Goal: Transaction & Acquisition: Purchase product/service

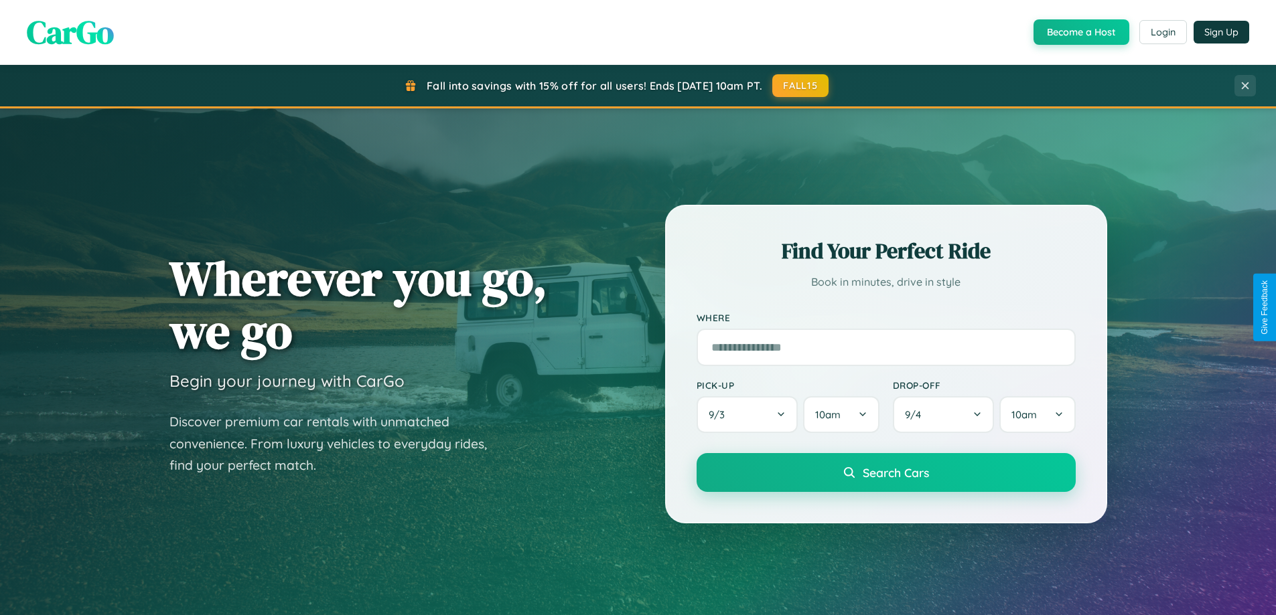
scroll to position [40, 0]
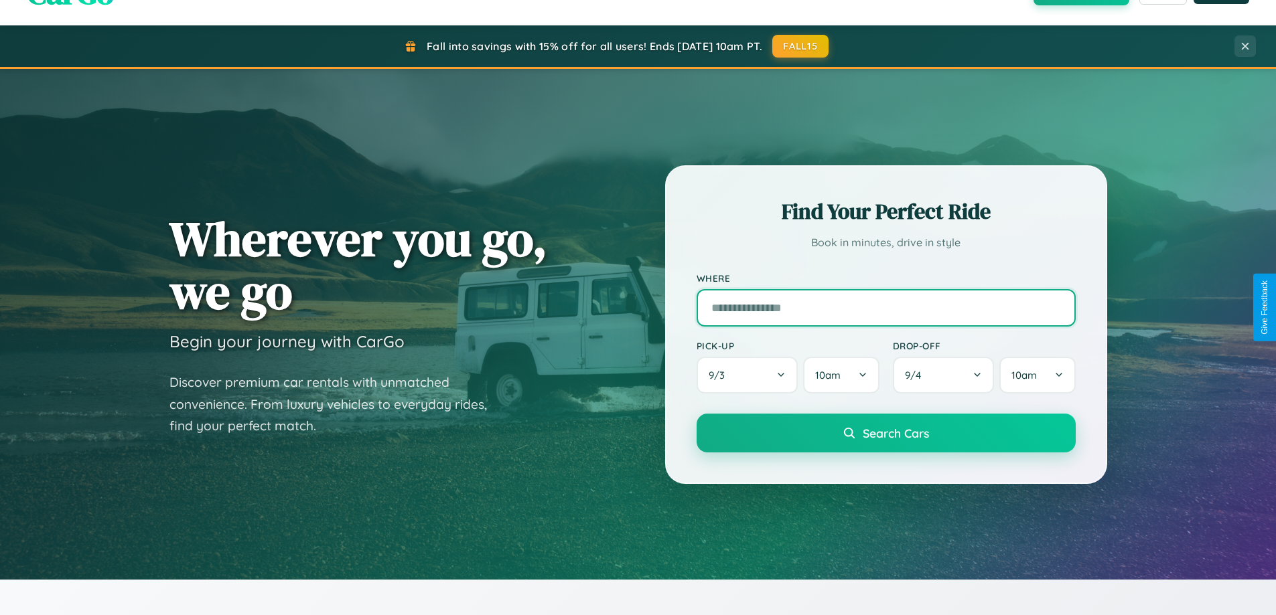
click at [885, 307] on input "text" at bounding box center [886, 308] width 379 height 38
type input "**********"
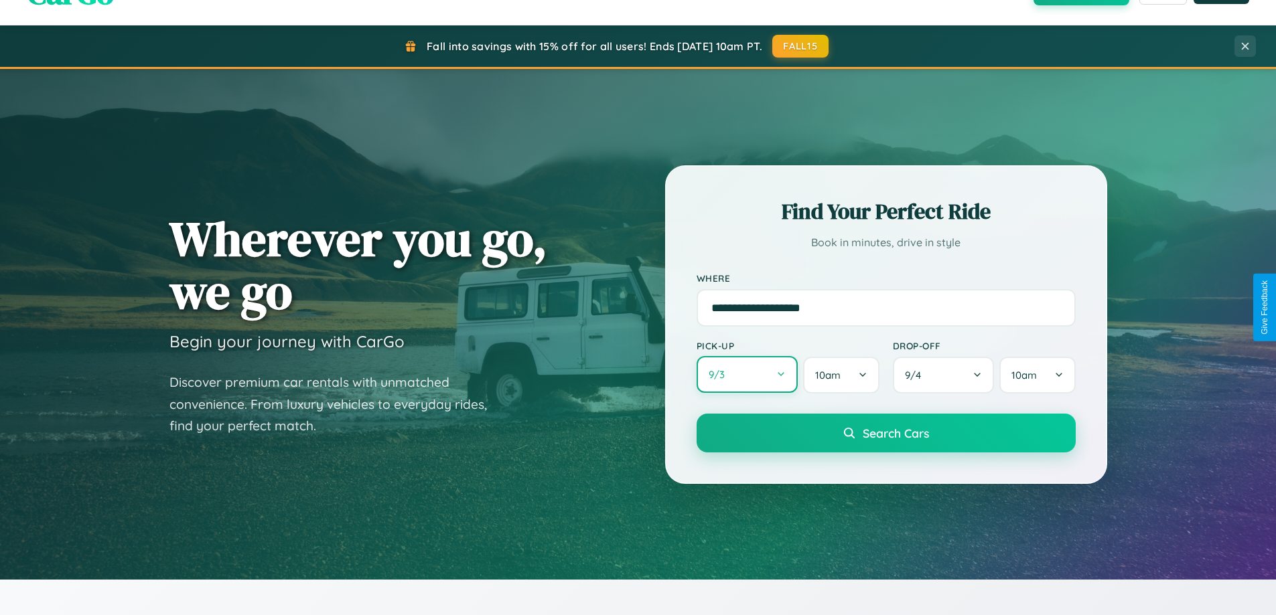
click at [747, 375] on button "9 / 3" at bounding box center [748, 374] width 102 height 37
select select "*"
select select "****"
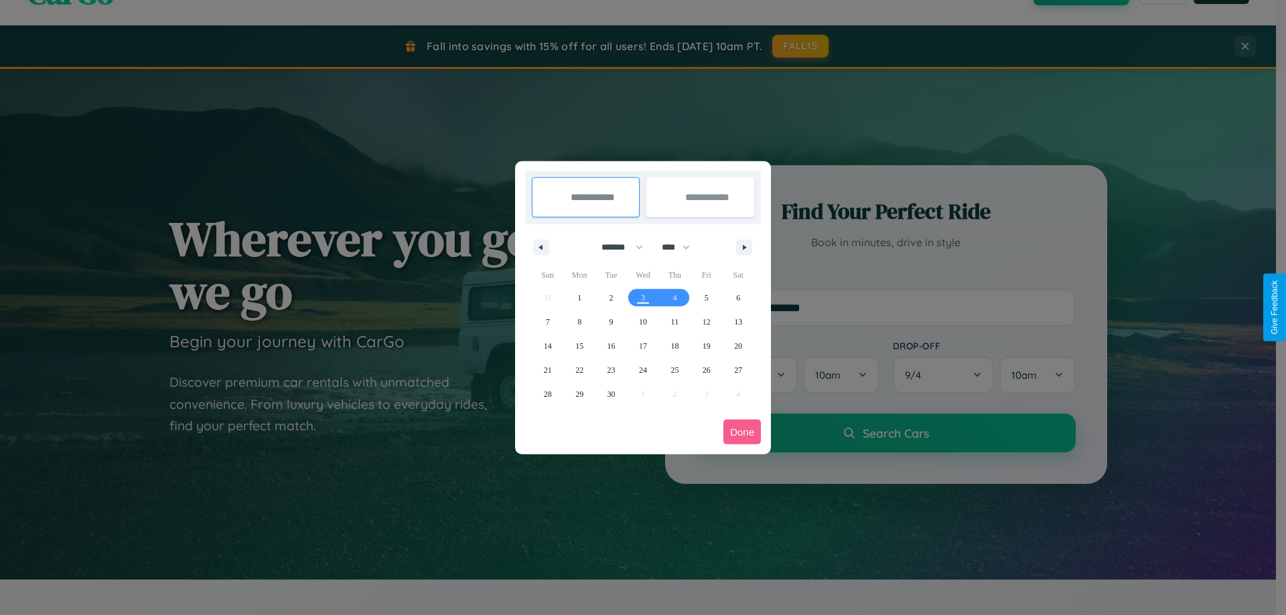
click at [616, 247] on select "******* ******** ***** ***** *** **** **** ****** ********* ******* ******** **…" at bounding box center [619, 247] width 57 height 22
select select "*"
click at [682, 247] on select "**** **** **** **** **** **** **** **** **** **** **** **** **** **** **** ****…" at bounding box center [675, 247] width 40 height 22
select select "****"
click at [674, 370] on span "25" at bounding box center [674, 370] width 8 height 24
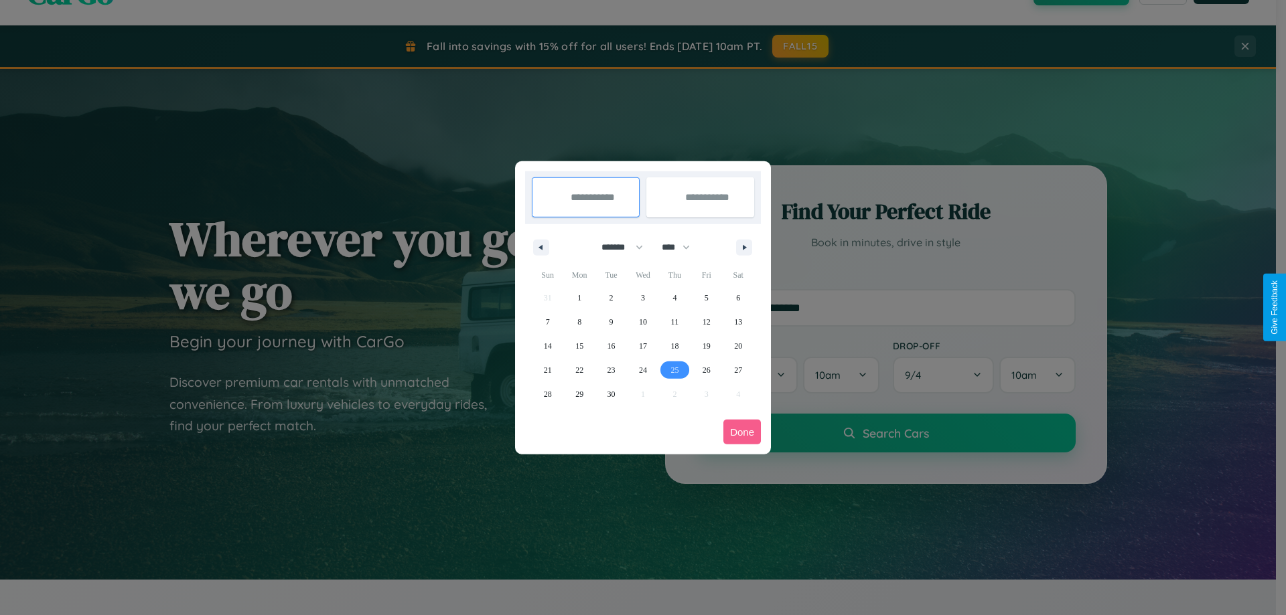
type input "**********"
click at [547, 394] on span "28" at bounding box center [548, 394] width 8 height 24
type input "**********"
click at [742, 432] on button "Done" at bounding box center [742, 432] width 38 height 25
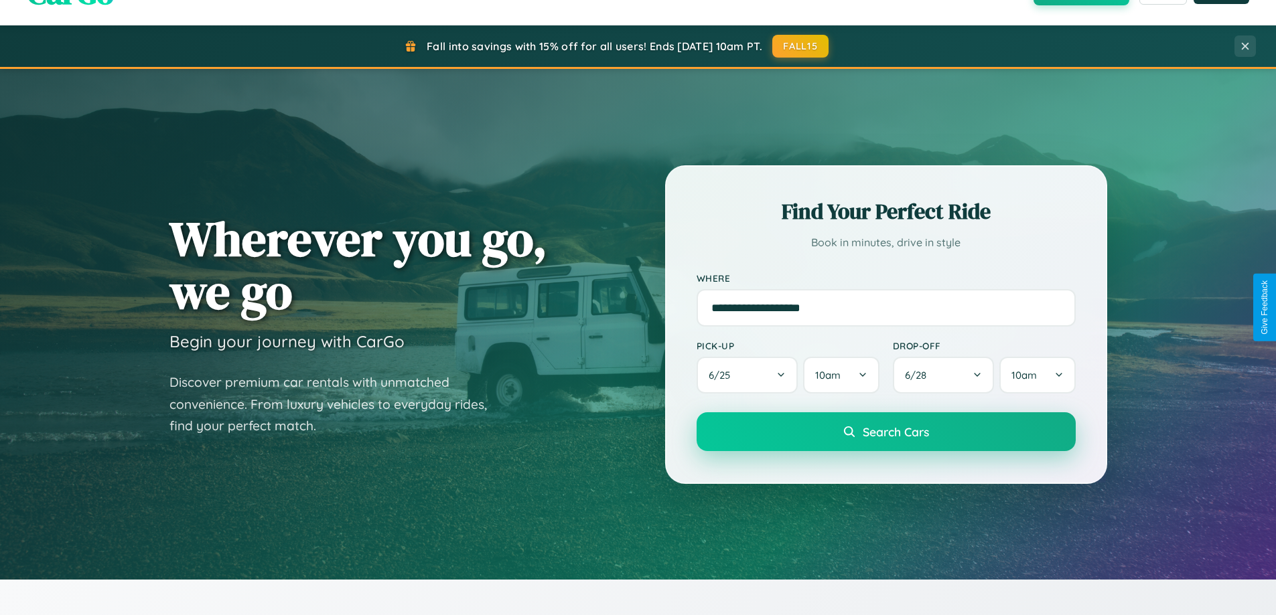
click at [885, 432] on span "Search Cars" at bounding box center [896, 432] width 66 height 15
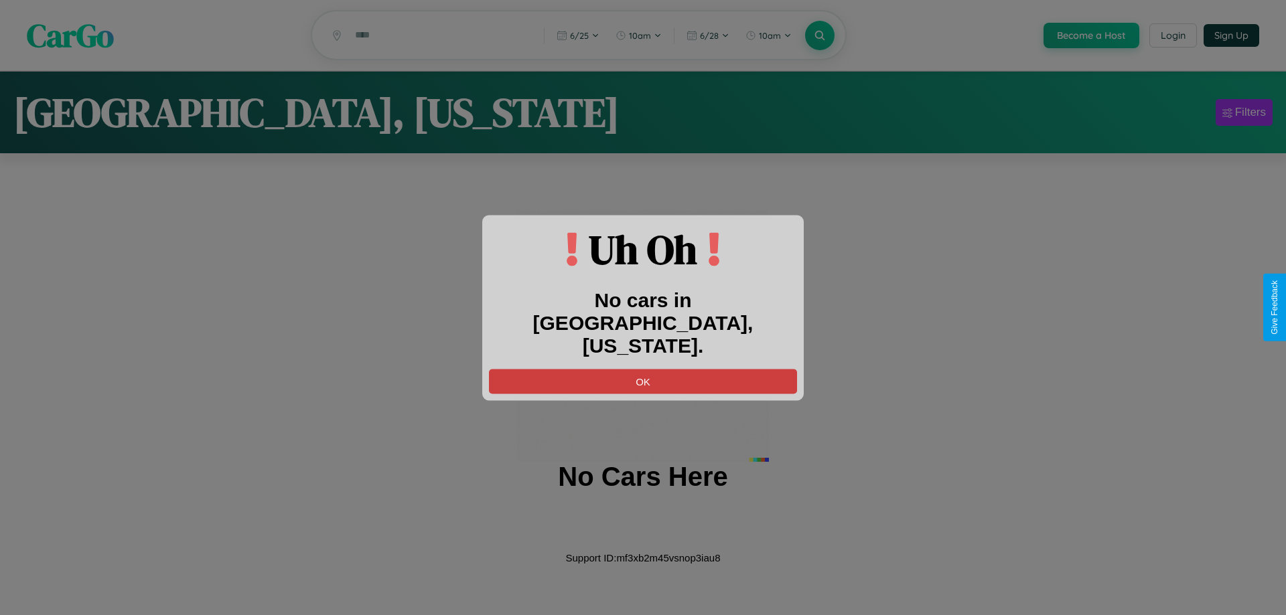
click at [643, 369] on button "OK" at bounding box center [643, 381] width 308 height 25
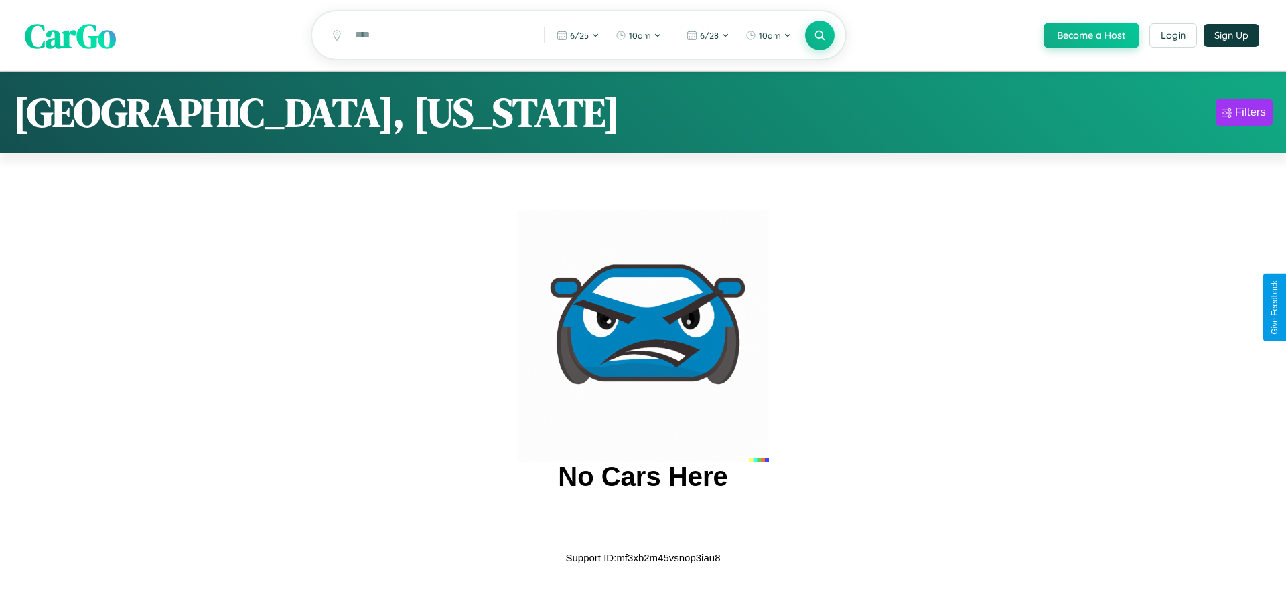
click at [70, 36] on span "CarGo" at bounding box center [70, 35] width 91 height 46
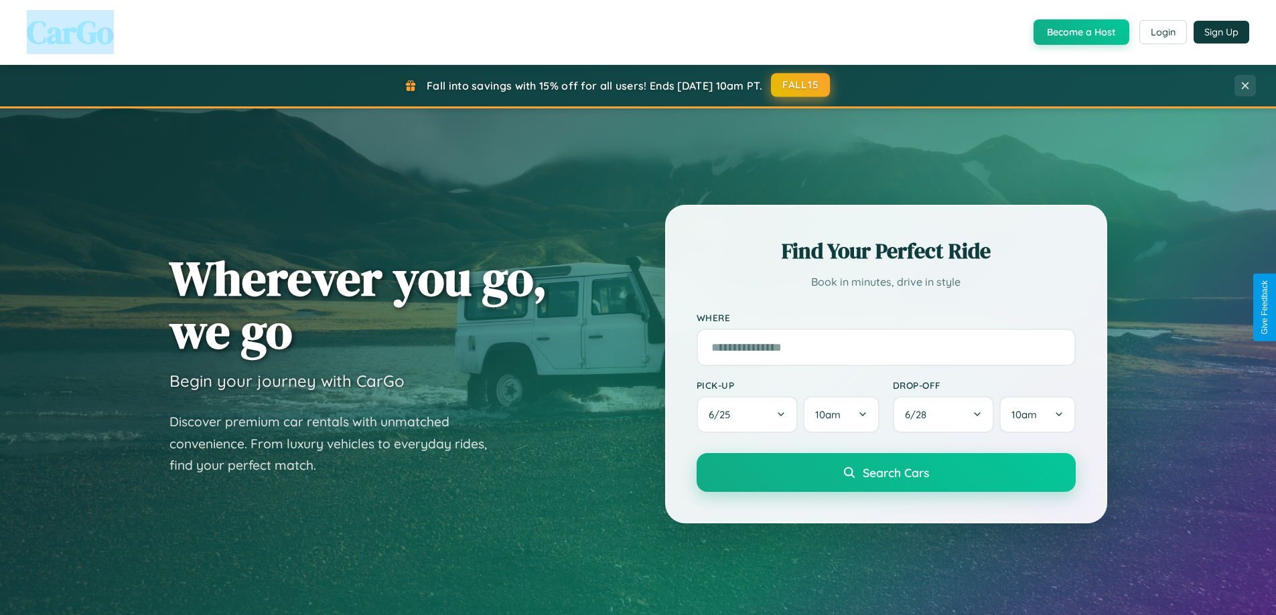
click at [801, 85] on button "FALL15" at bounding box center [800, 85] width 59 height 24
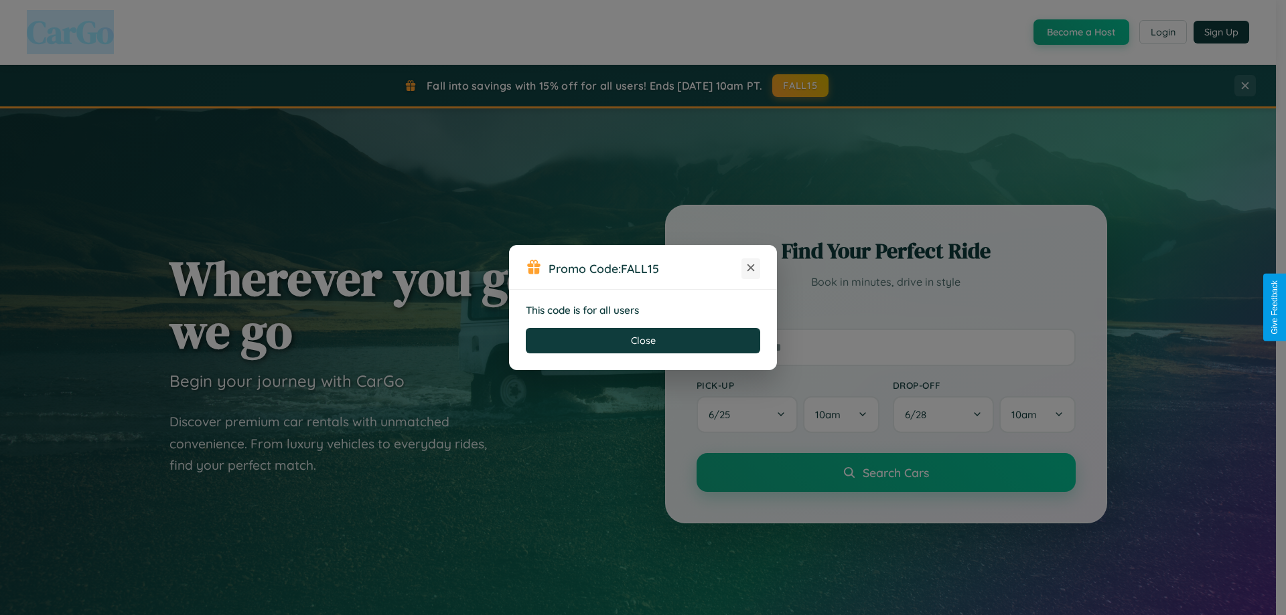
click at [751, 269] on icon at bounding box center [750, 267] width 13 height 13
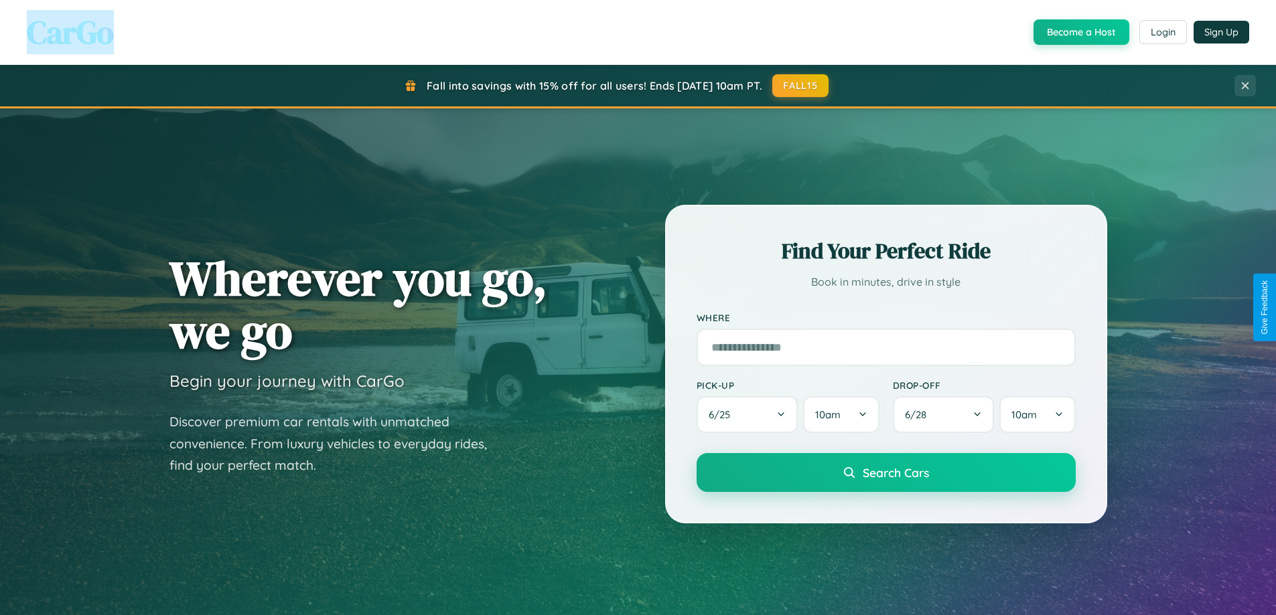
scroll to position [2152, 0]
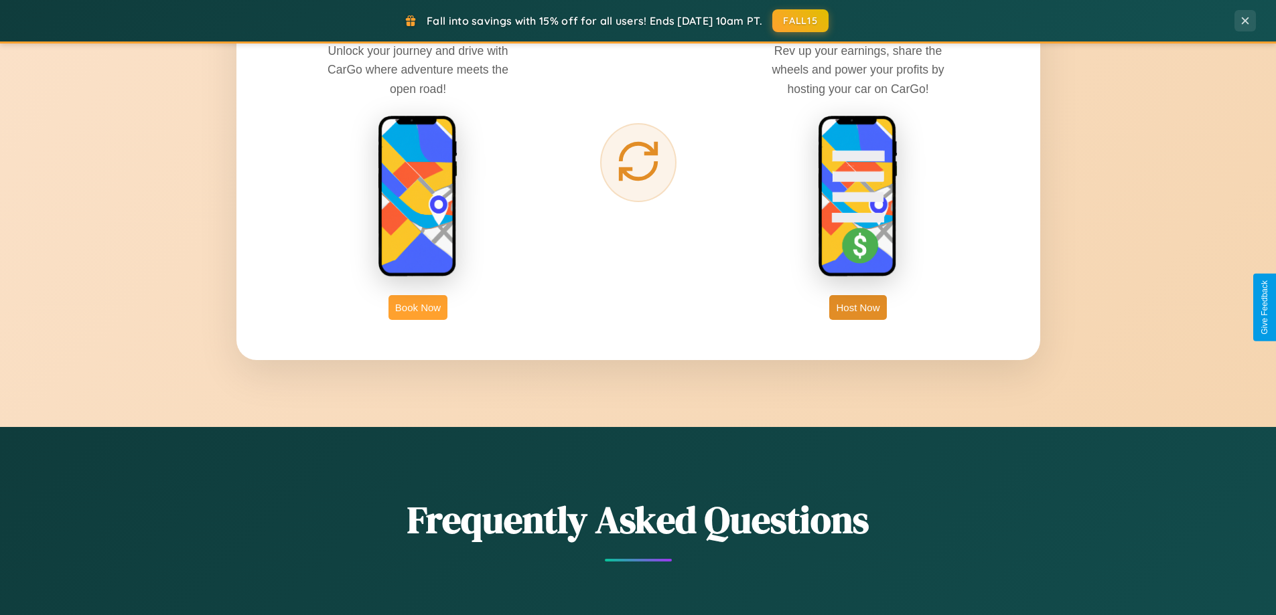
click at [418, 307] on button "Book Now" at bounding box center [417, 307] width 59 height 25
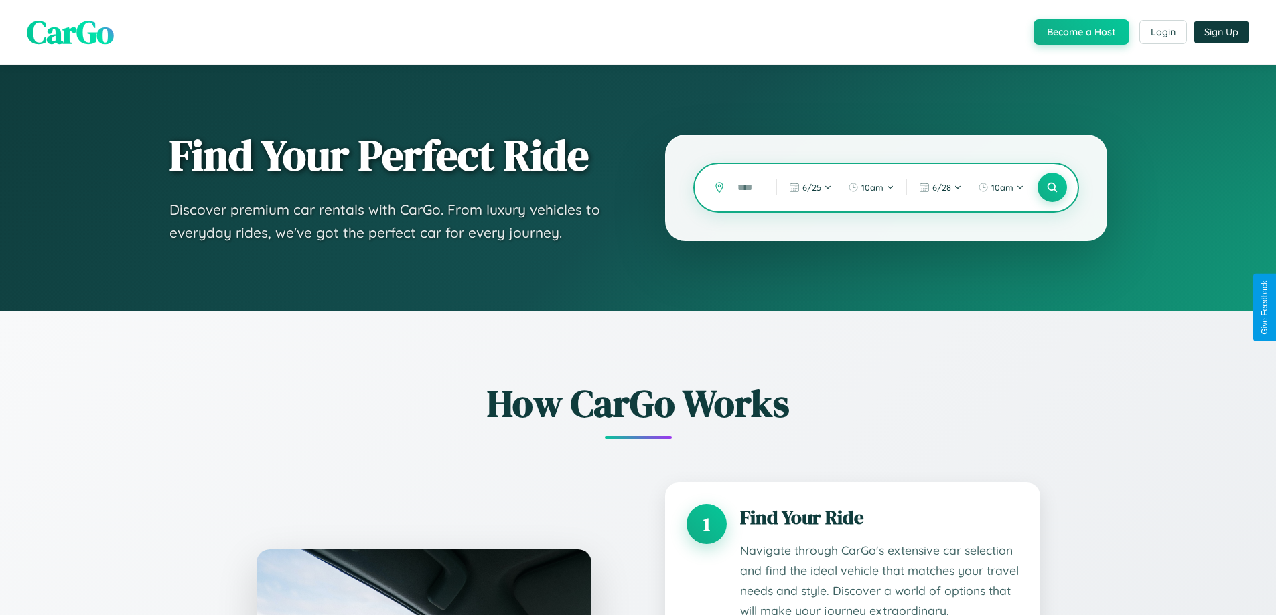
click at [747, 188] on input "text" at bounding box center [747, 187] width 32 height 23
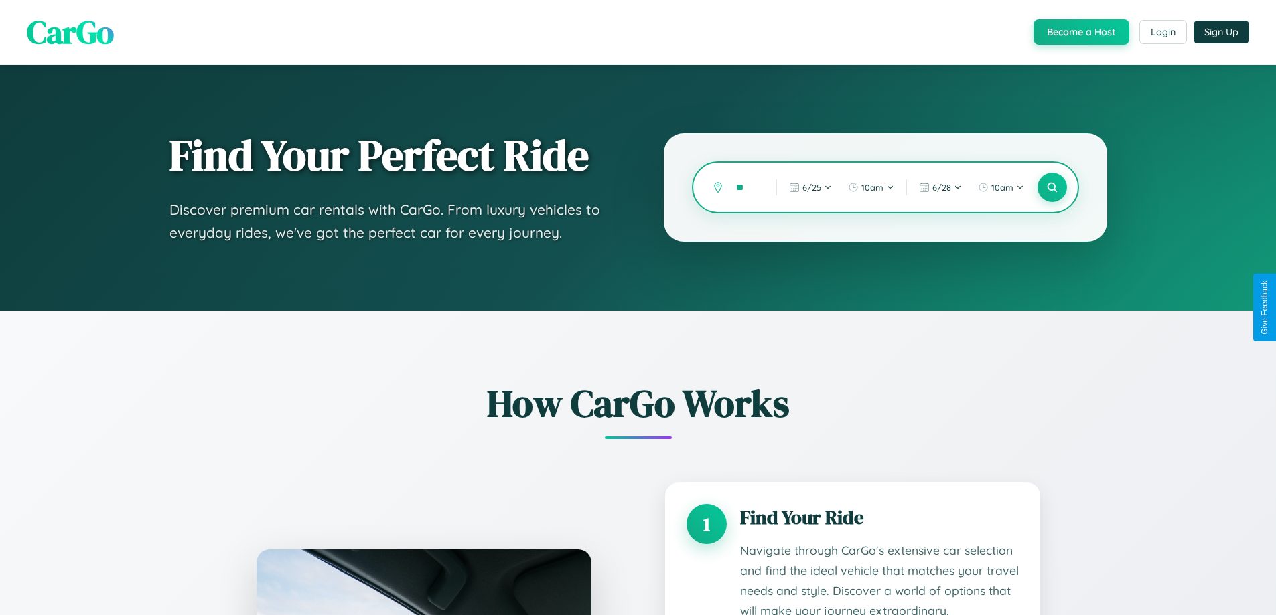
type input "*"
type input "*****"
click at [1051, 188] on icon at bounding box center [1051, 188] width 13 height 13
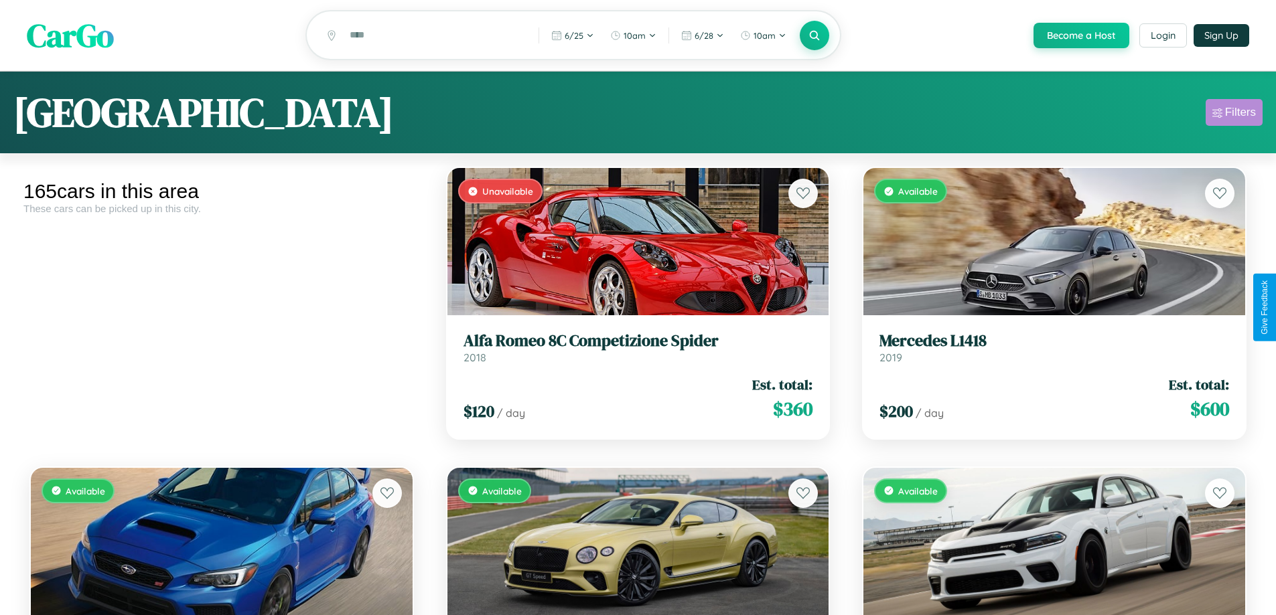
click at [1234, 115] on div "Filters" at bounding box center [1240, 112] width 31 height 13
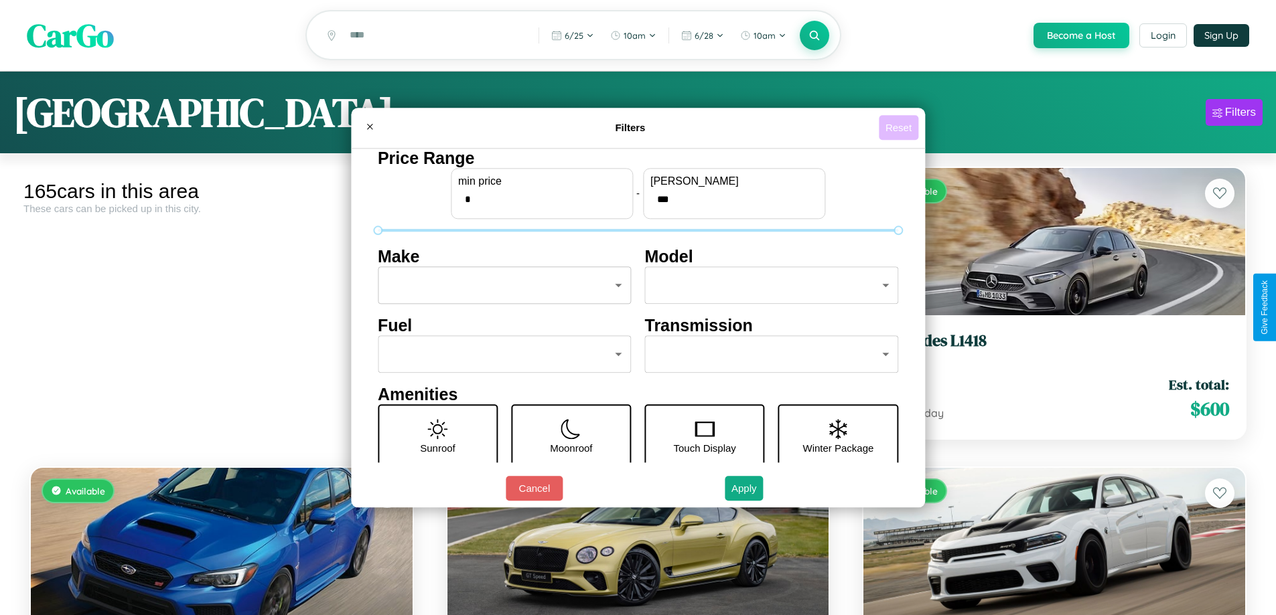
click at [900, 127] on button "Reset" at bounding box center [899, 127] width 40 height 25
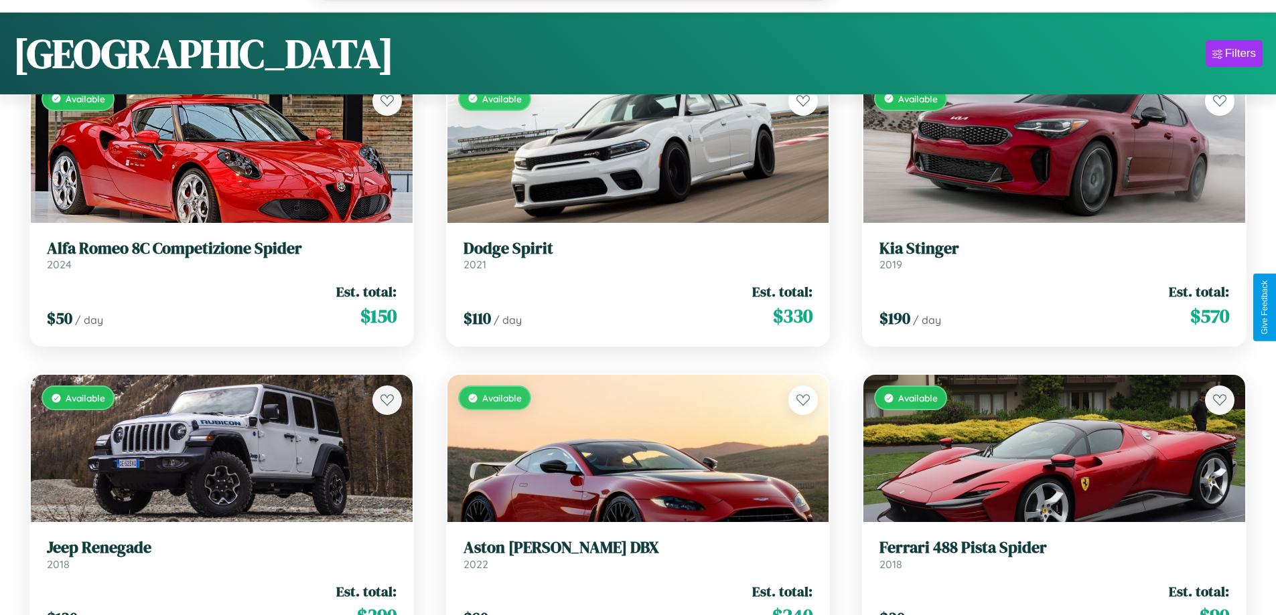
scroll to position [11285, 0]
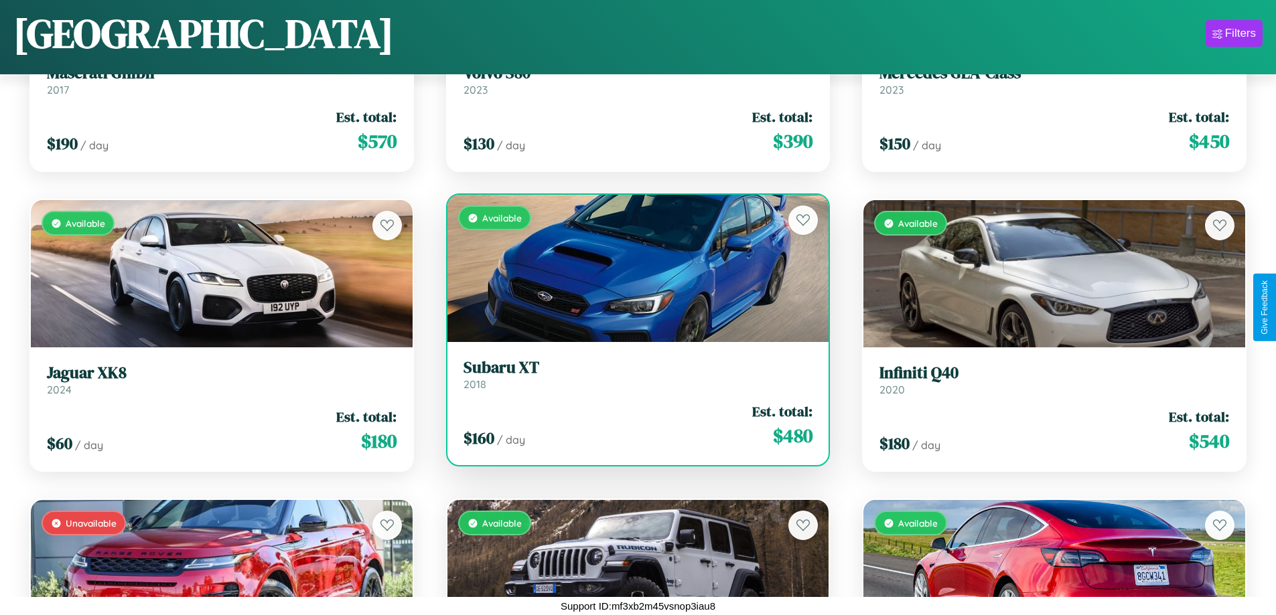
click at [632, 269] on div "Available" at bounding box center [638, 268] width 382 height 147
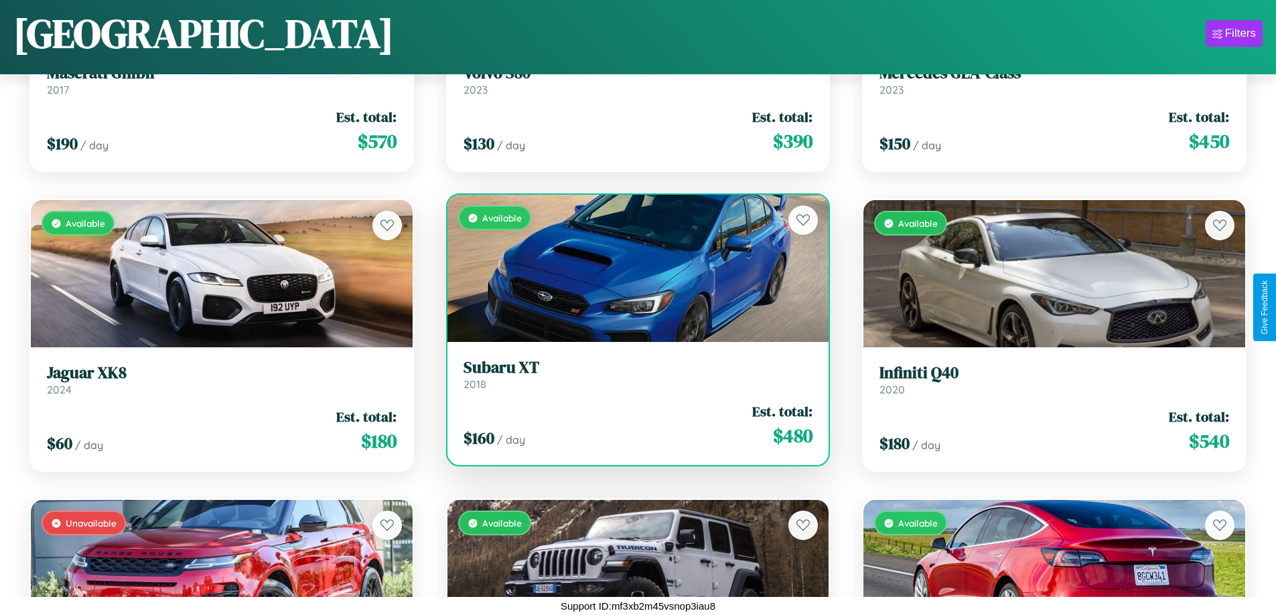
click at [632, 269] on div "Available" at bounding box center [638, 268] width 382 height 147
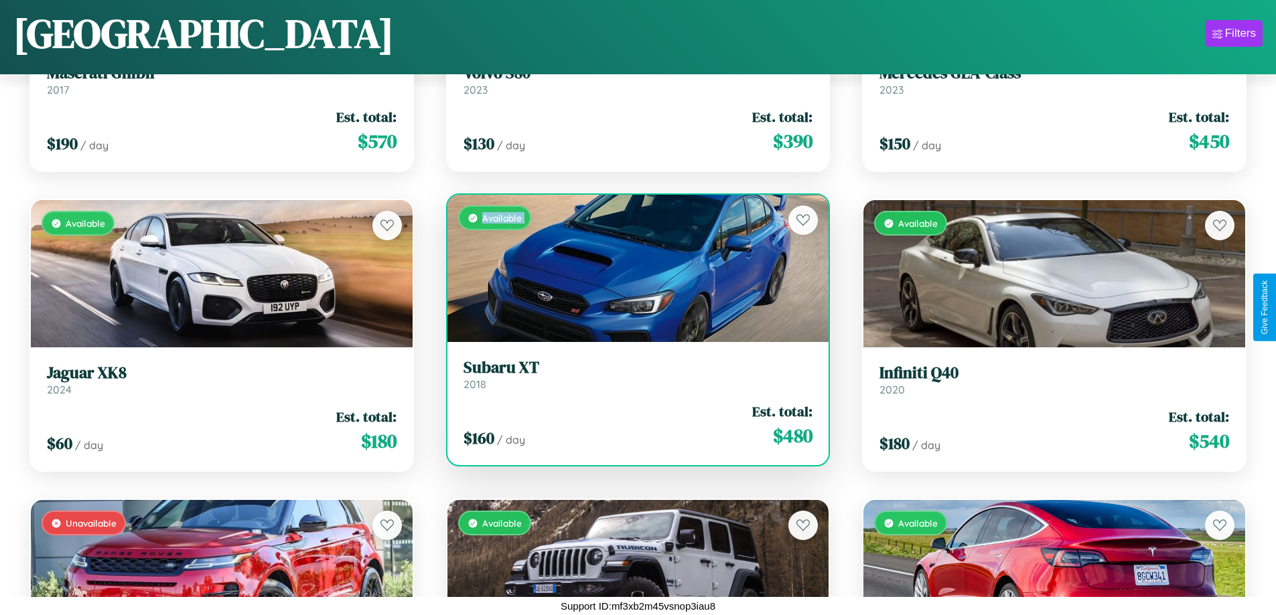
click at [632, 269] on div "Available" at bounding box center [638, 268] width 382 height 147
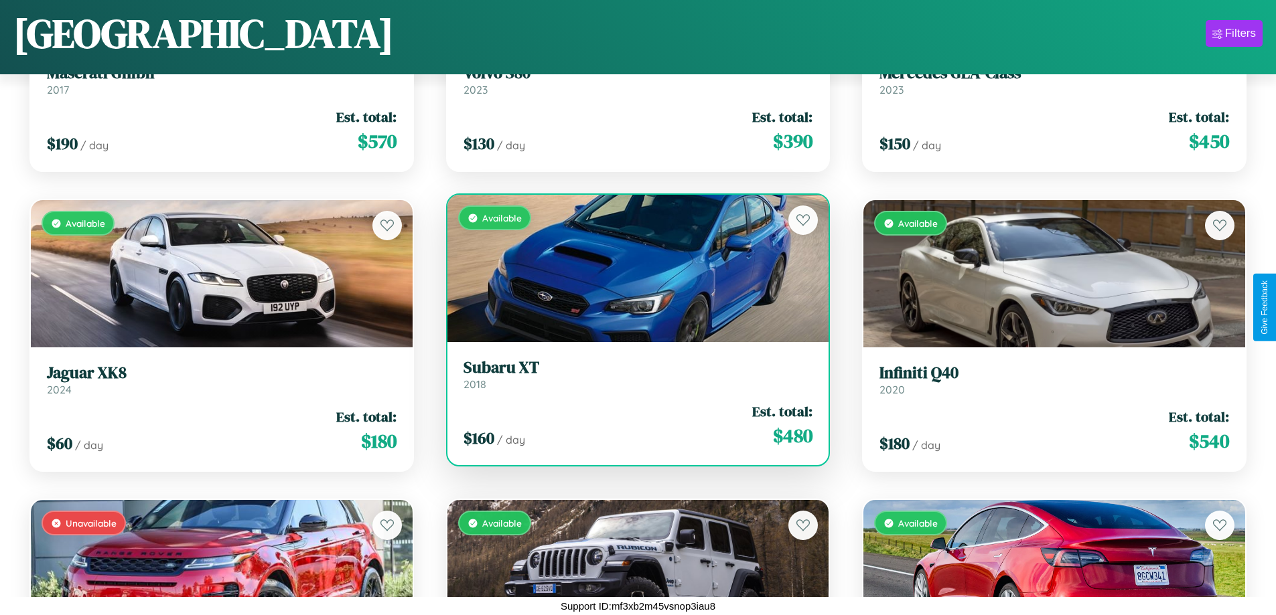
click at [632, 269] on div "Available" at bounding box center [638, 268] width 382 height 147
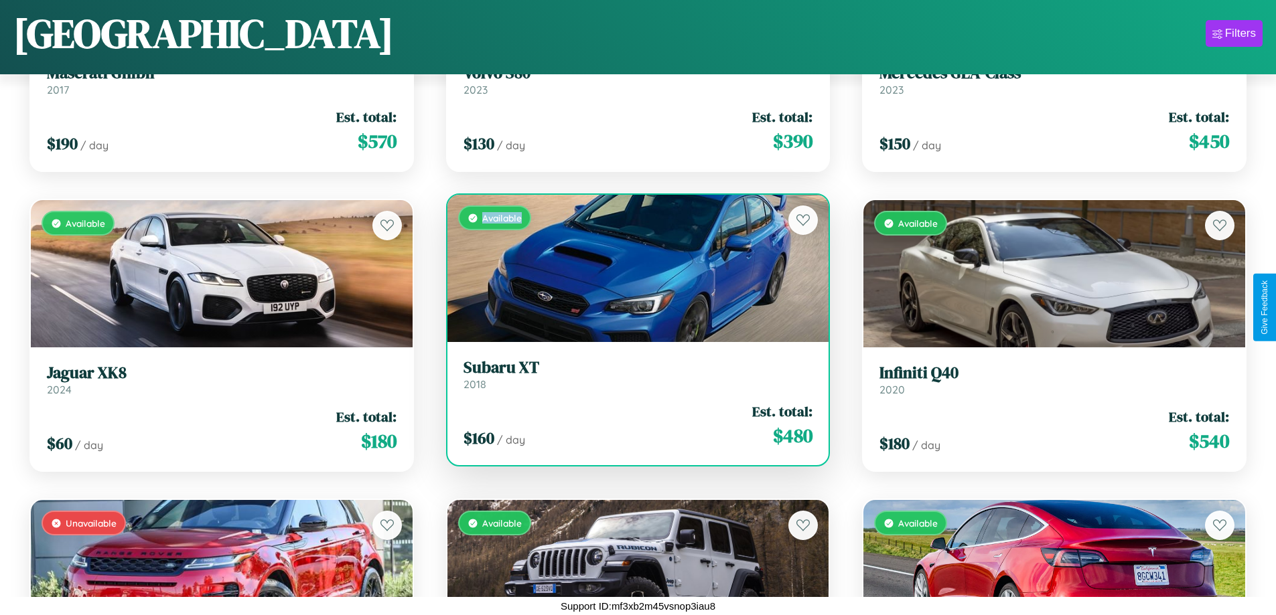
click at [632, 269] on div "Available" at bounding box center [638, 268] width 382 height 147
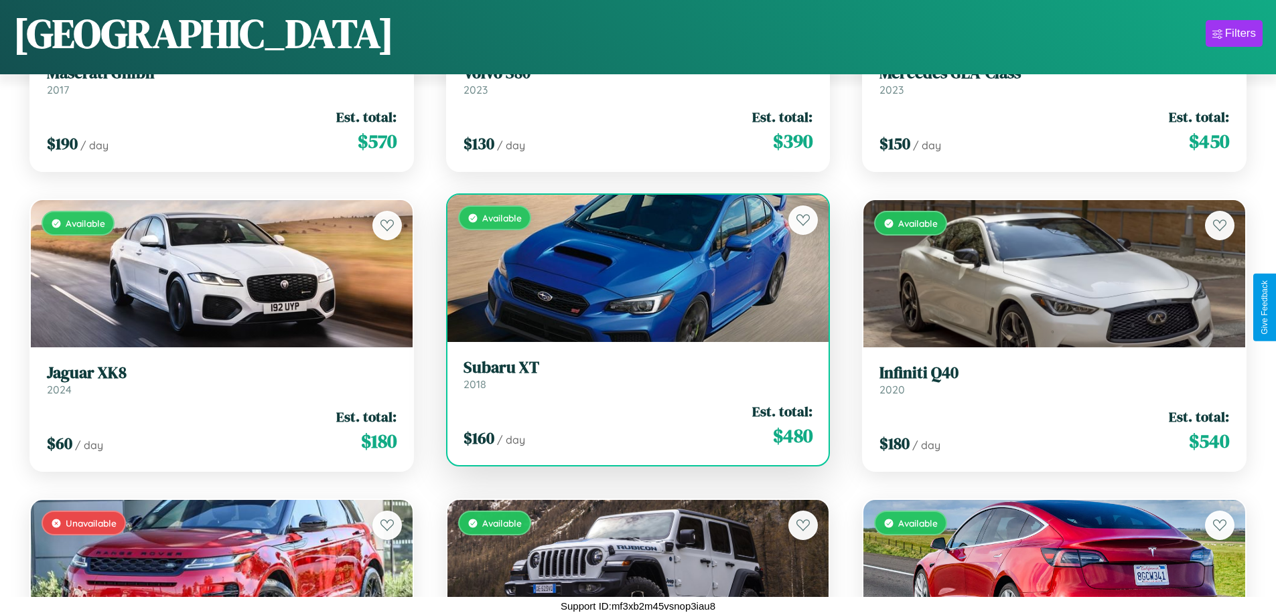
click at [632, 374] on h3 "Subaru XT" at bounding box center [638, 367] width 350 height 19
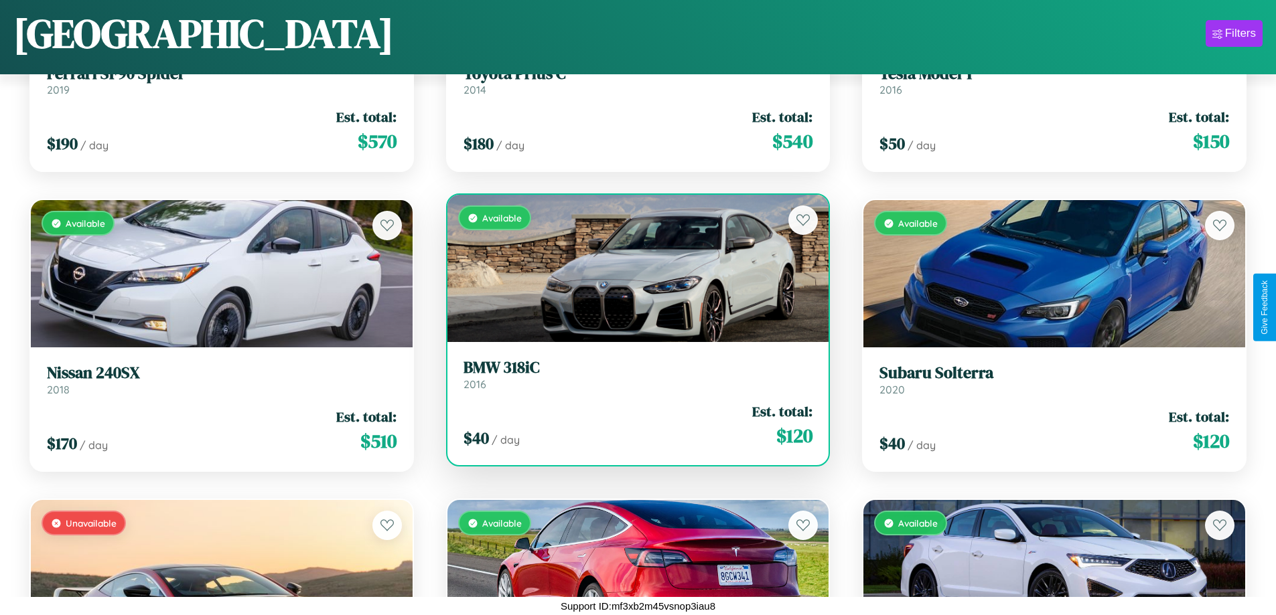
click at [632, 269] on div "Available" at bounding box center [638, 268] width 382 height 147
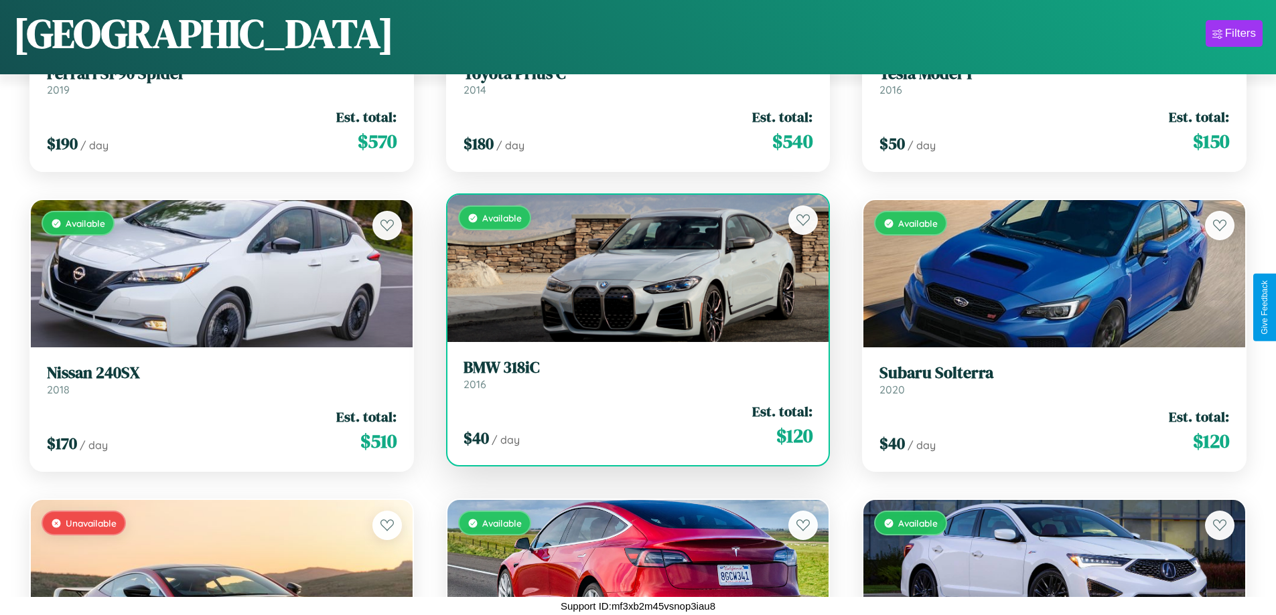
click at [632, 269] on div "Available" at bounding box center [638, 268] width 382 height 147
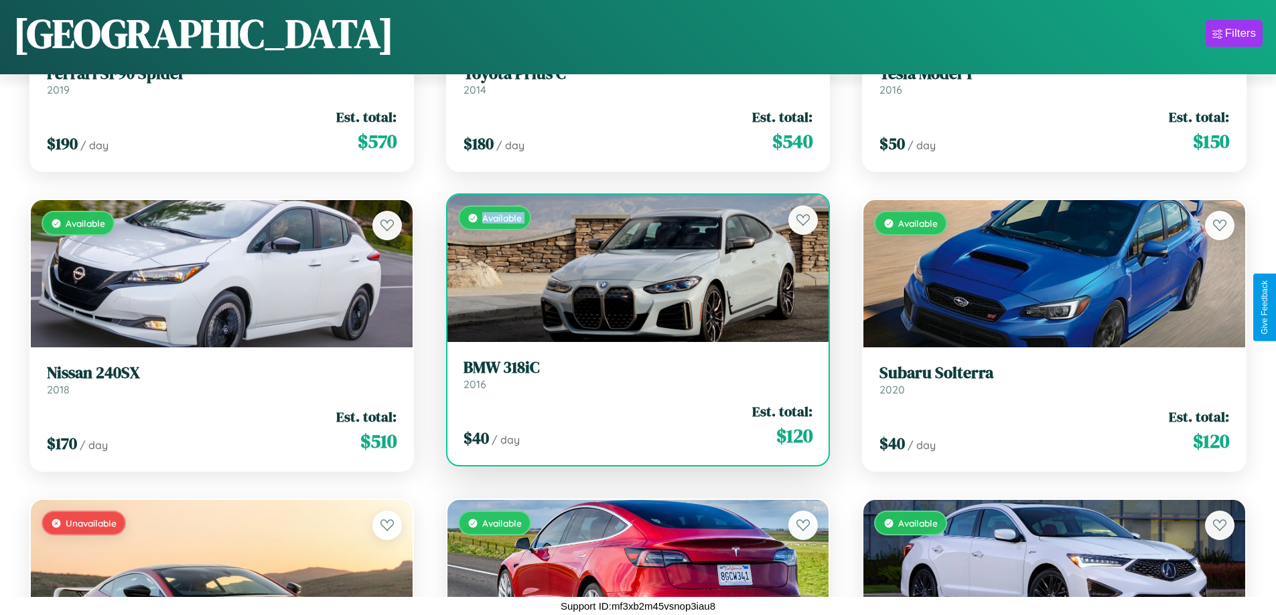
click at [632, 269] on div "Available" at bounding box center [638, 268] width 382 height 147
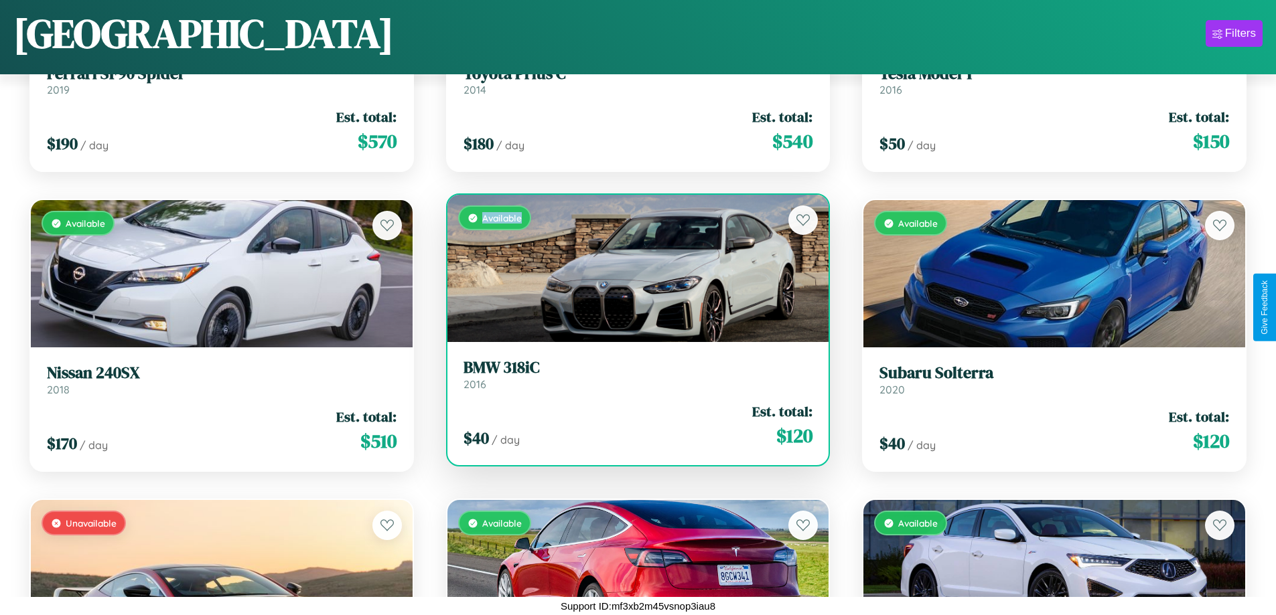
click at [632, 269] on div "Available" at bounding box center [638, 268] width 382 height 147
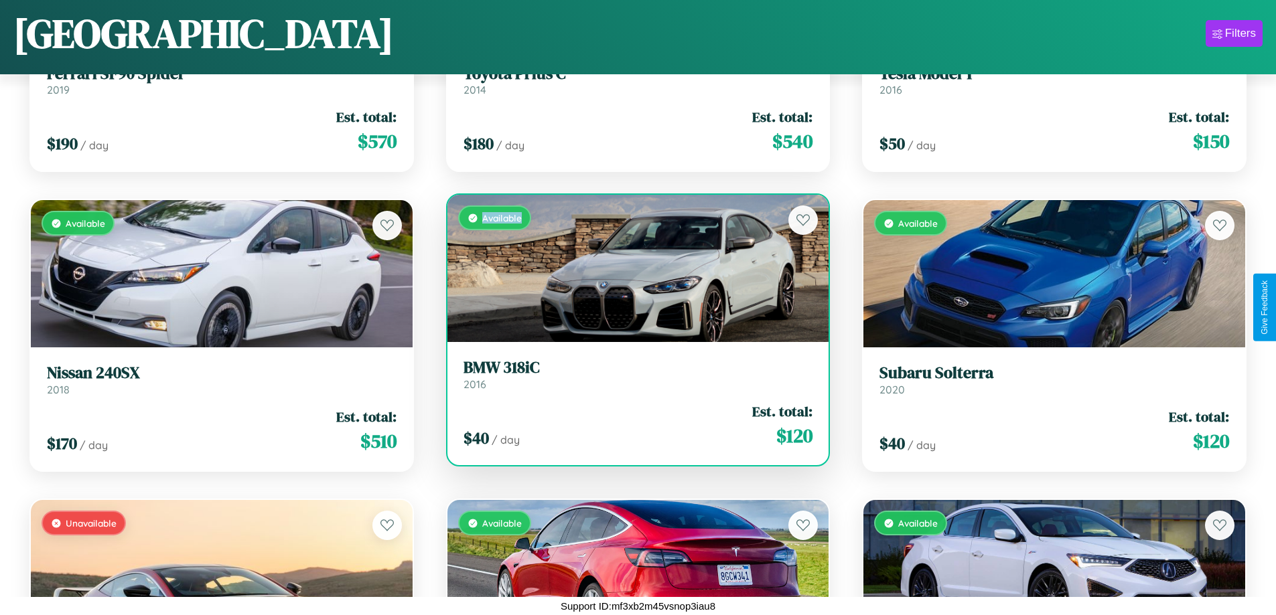
click at [632, 269] on div "Available" at bounding box center [638, 268] width 382 height 147
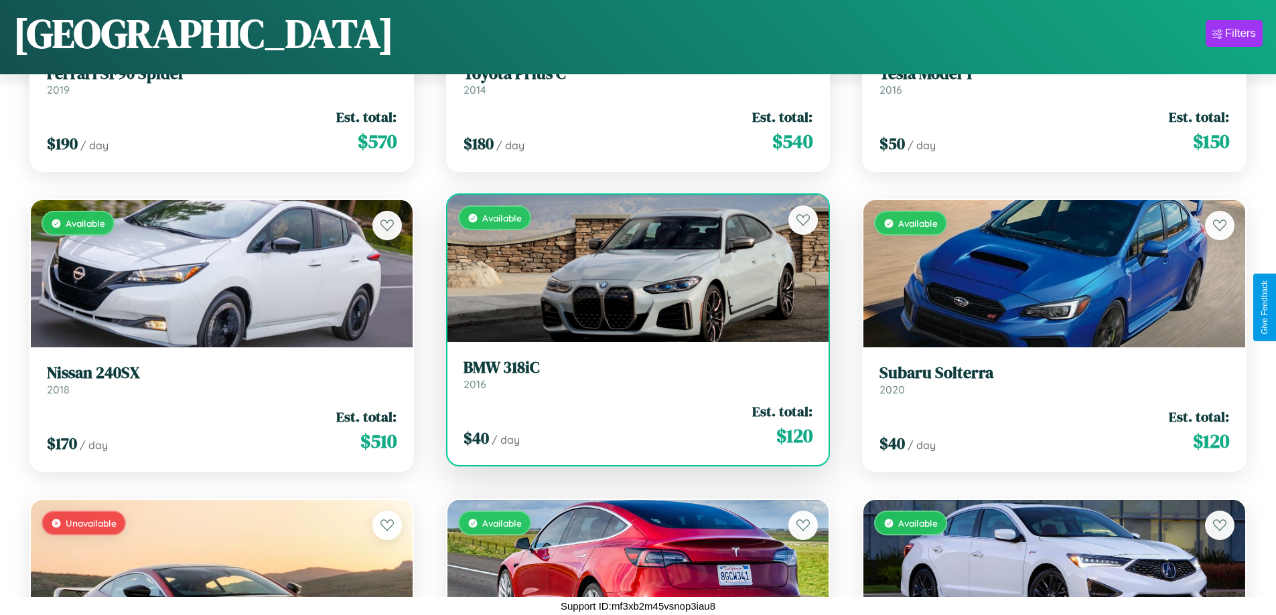
click at [632, 374] on h3 "BMW 318iC" at bounding box center [638, 367] width 350 height 19
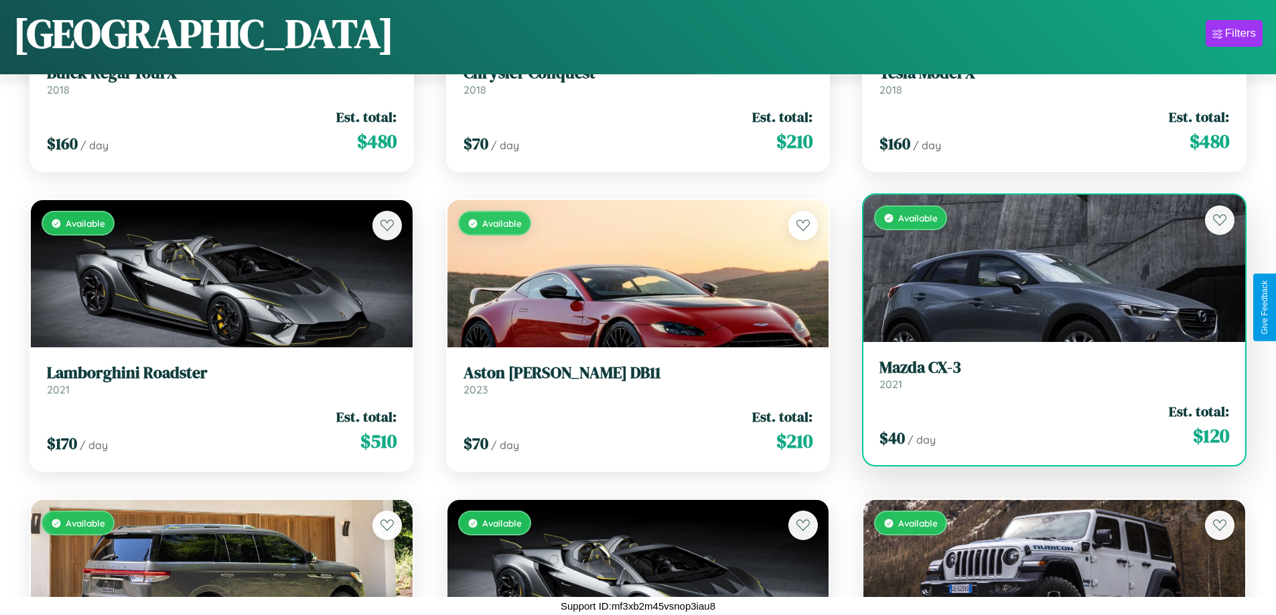
click at [1045, 269] on div "Available" at bounding box center [1054, 268] width 382 height 147
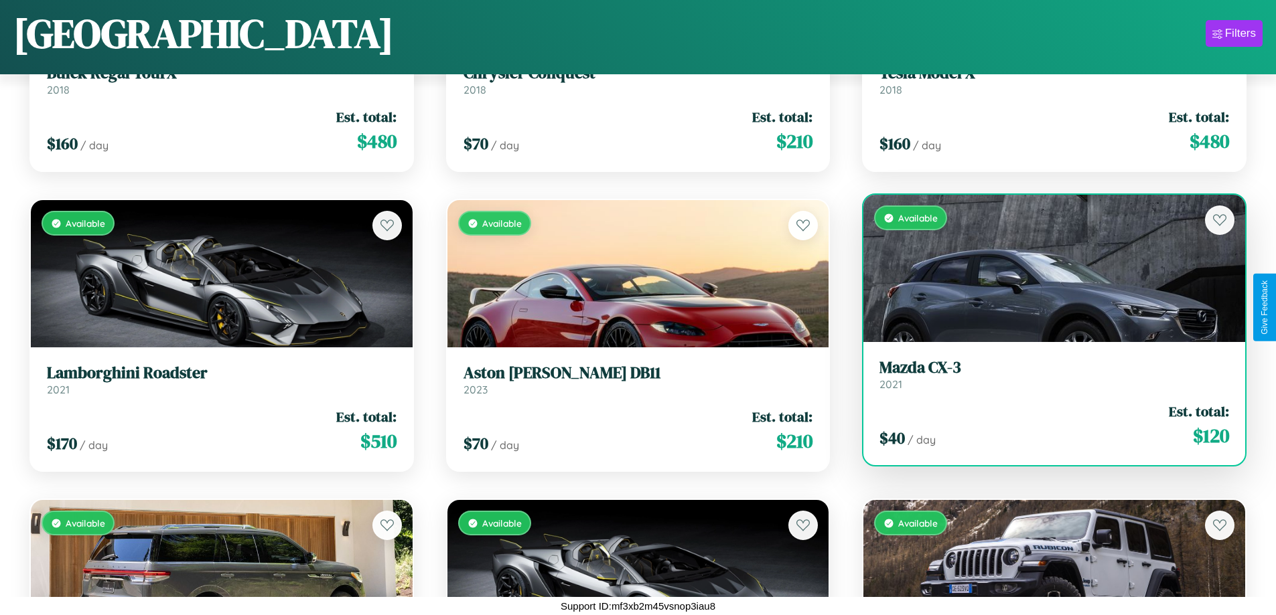
click at [1045, 269] on div "Available" at bounding box center [1054, 268] width 382 height 147
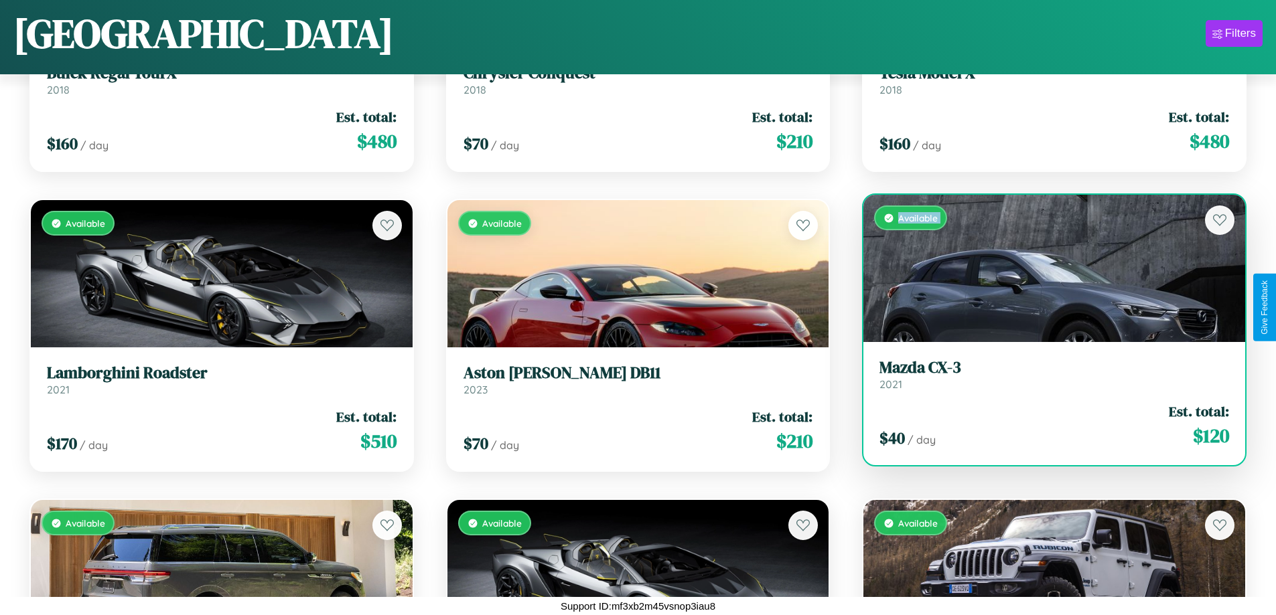
click at [1045, 269] on div "Available" at bounding box center [1054, 268] width 382 height 147
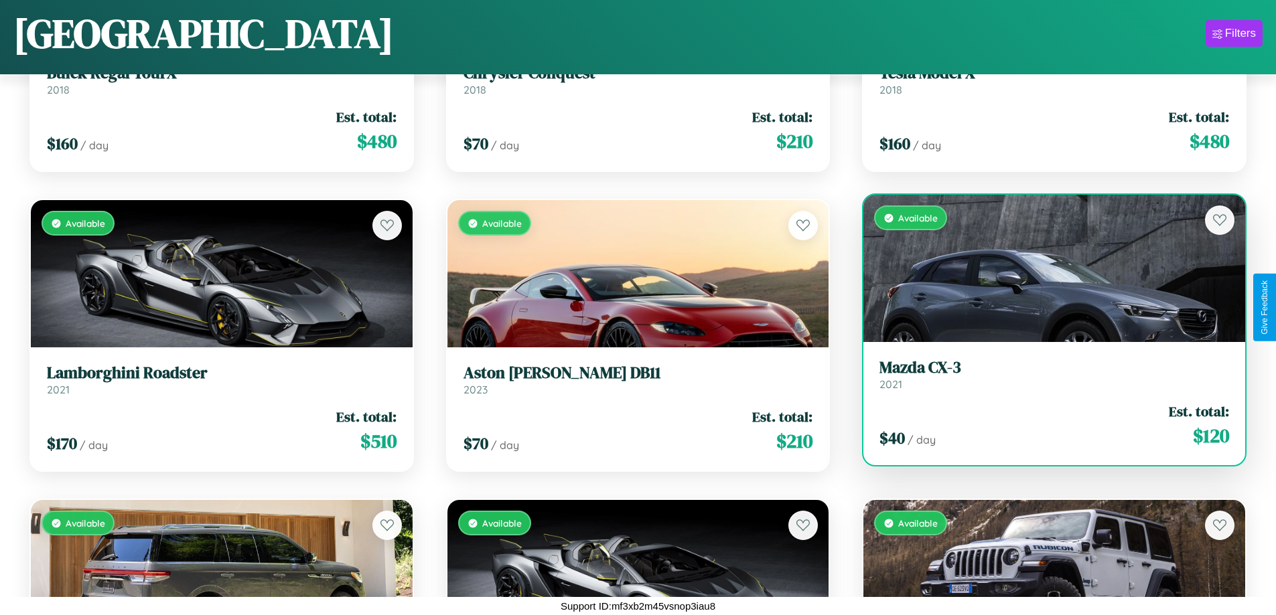
click at [1045, 269] on div "Available" at bounding box center [1054, 268] width 382 height 147
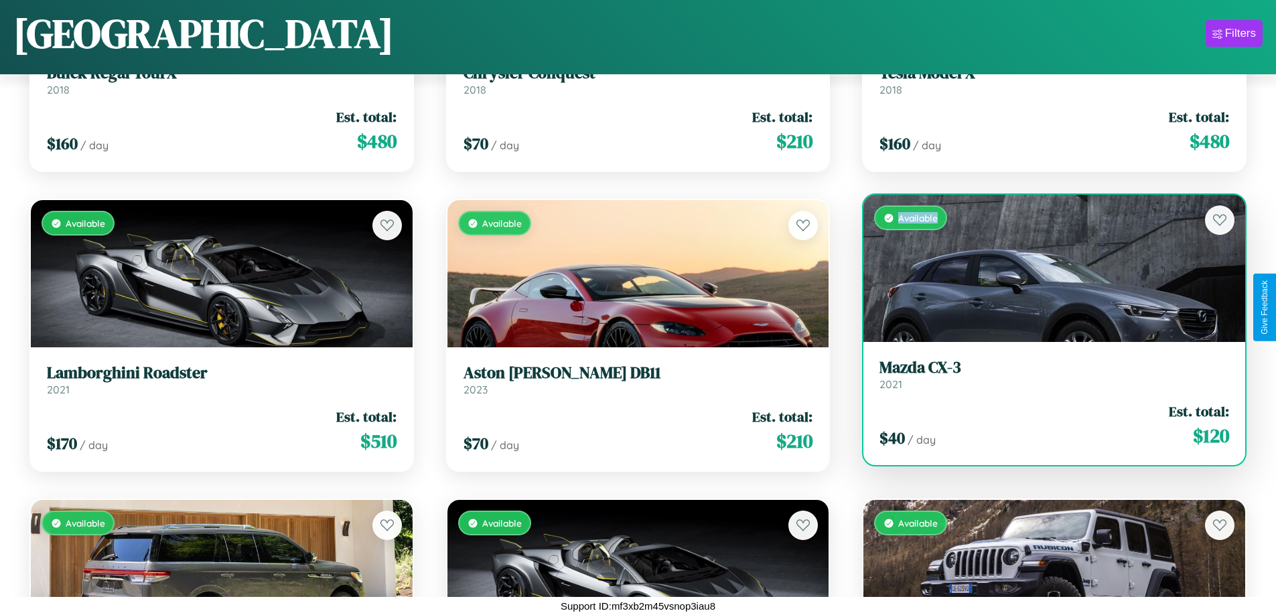
click at [1045, 269] on div "Available" at bounding box center [1054, 268] width 382 height 147
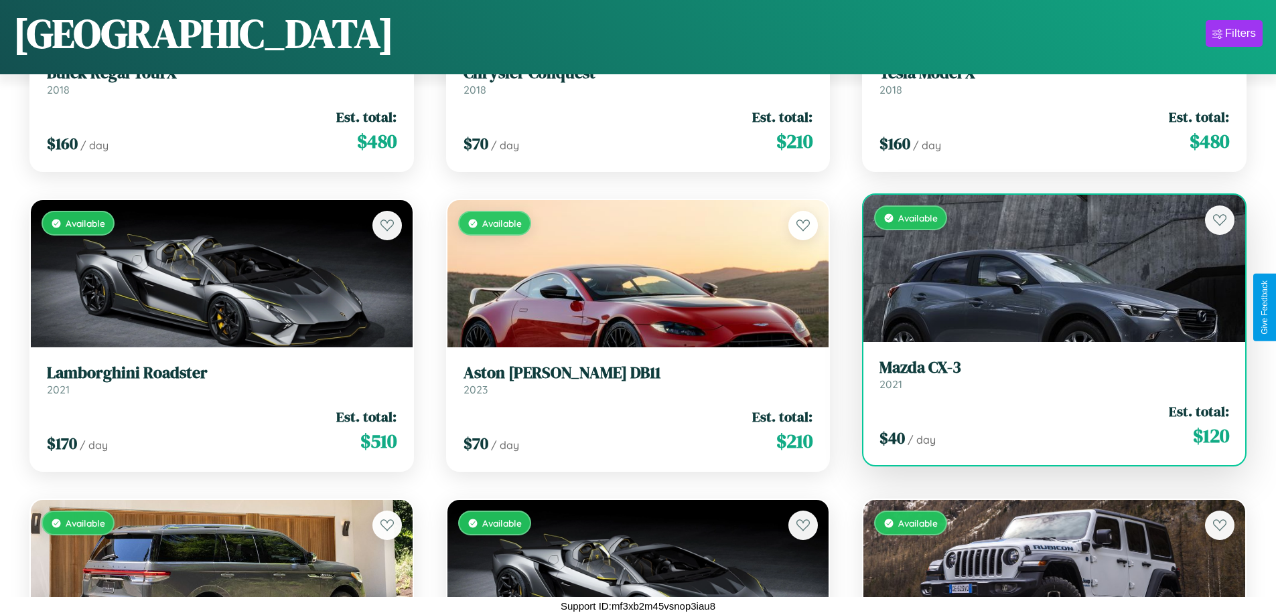
click at [1045, 374] on h3 "Mazda CX-3" at bounding box center [1054, 367] width 350 height 19
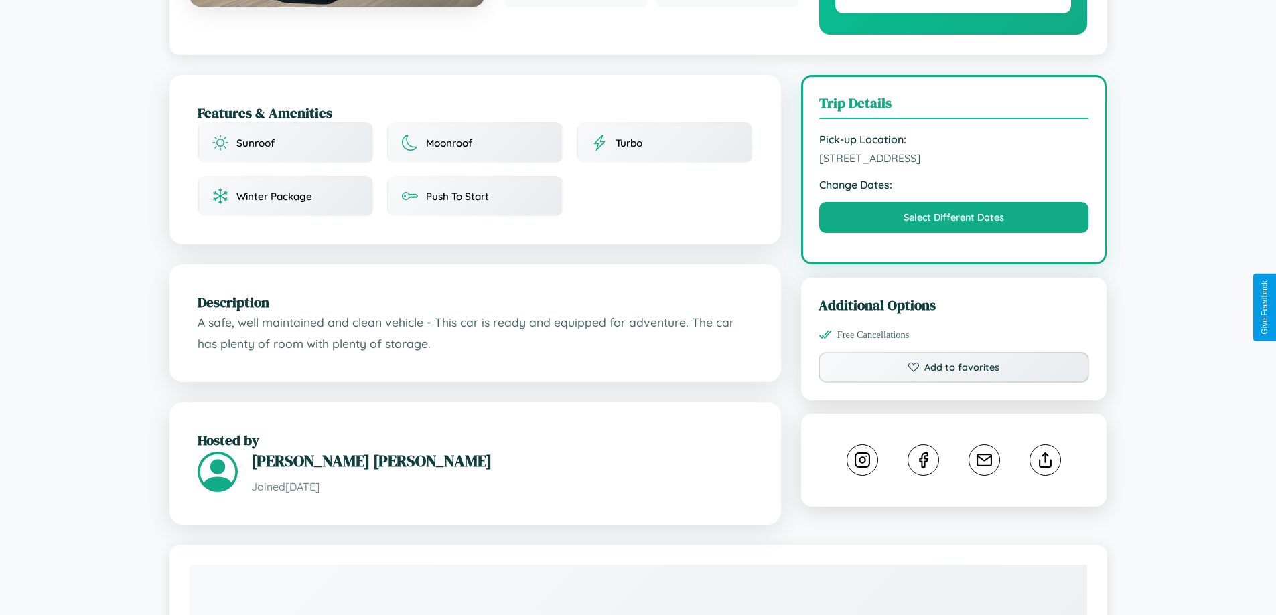
scroll to position [453, 0]
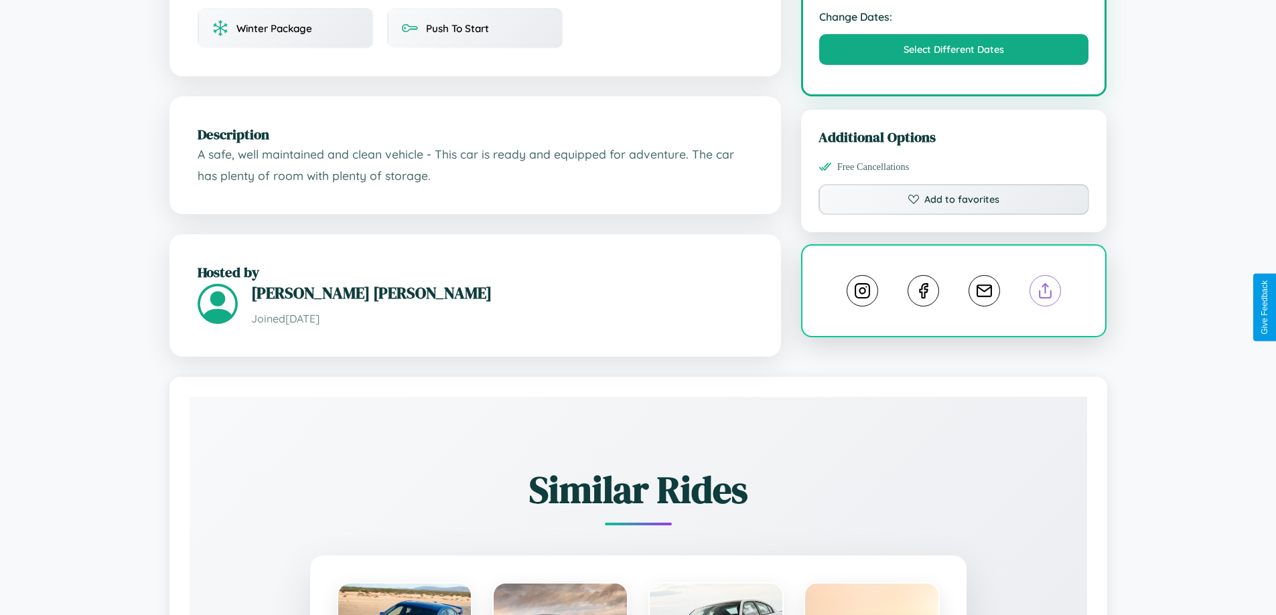
click at [1045, 293] on line at bounding box center [1045, 288] width 0 height 9
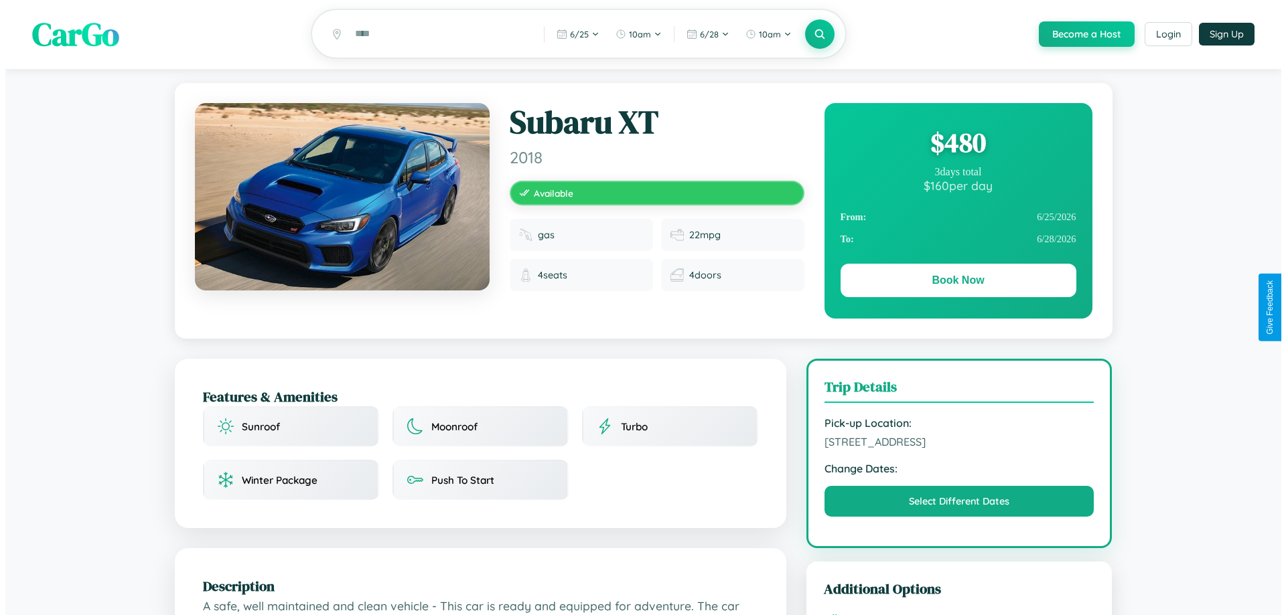
scroll to position [0, 0]
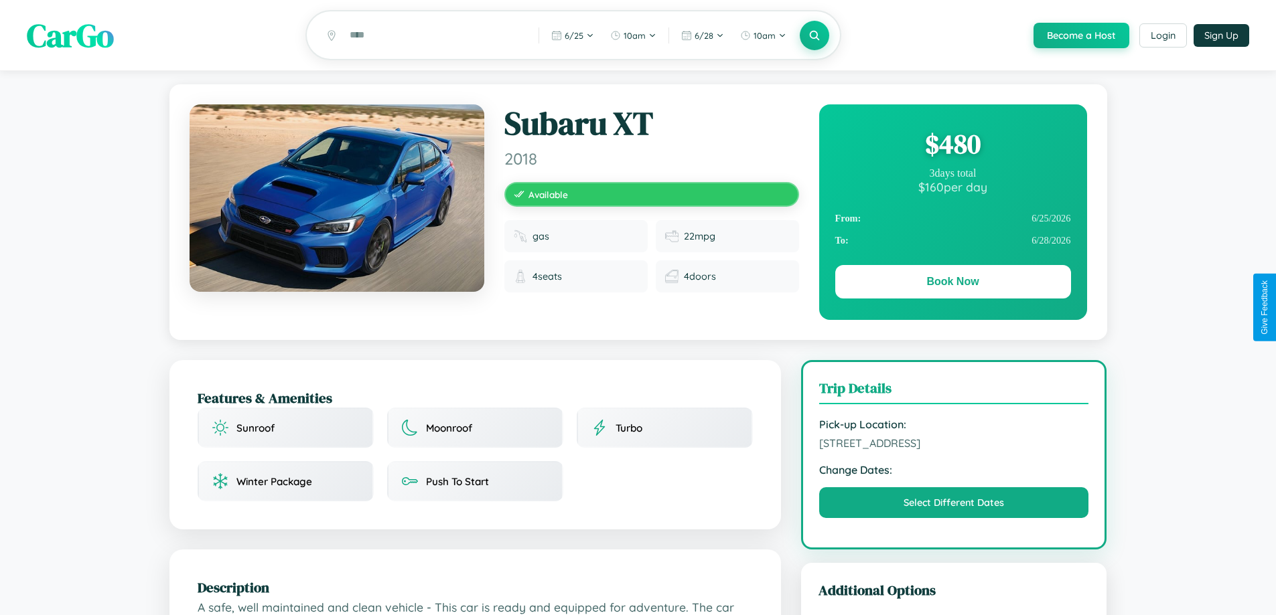
click at [952, 146] on div "$ 480" at bounding box center [953, 144] width 236 height 36
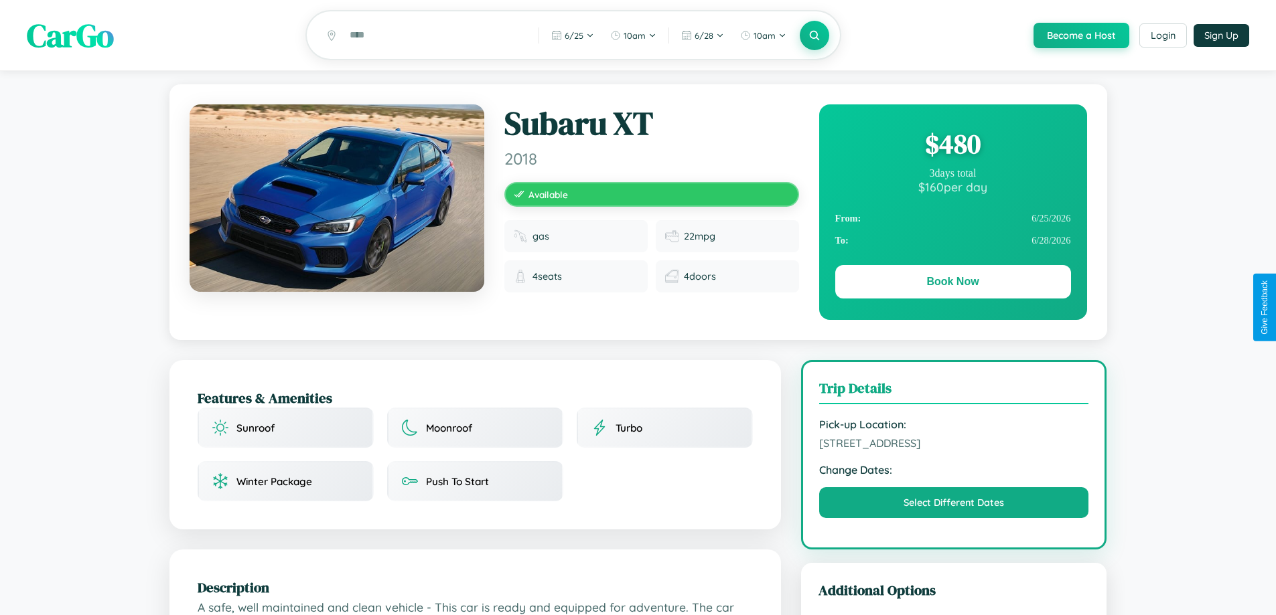
click at [952, 146] on div "$ 480" at bounding box center [953, 144] width 236 height 36
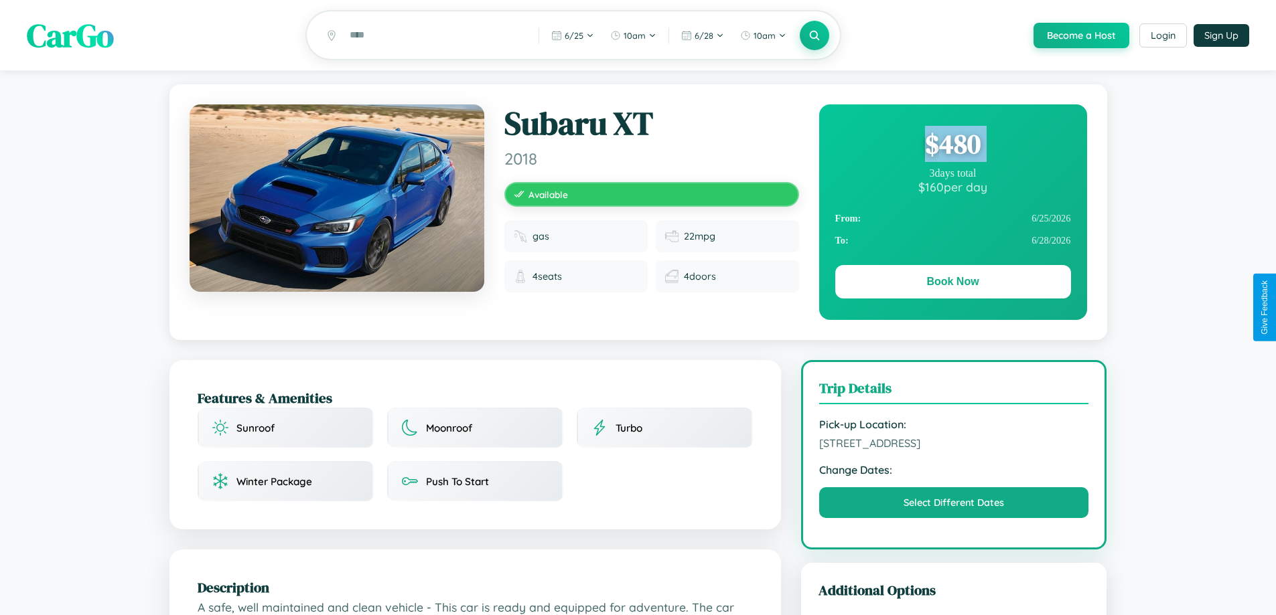
click at [952, 146] on div "$ 480" at bounding box center [953, 144] width 236 height 36
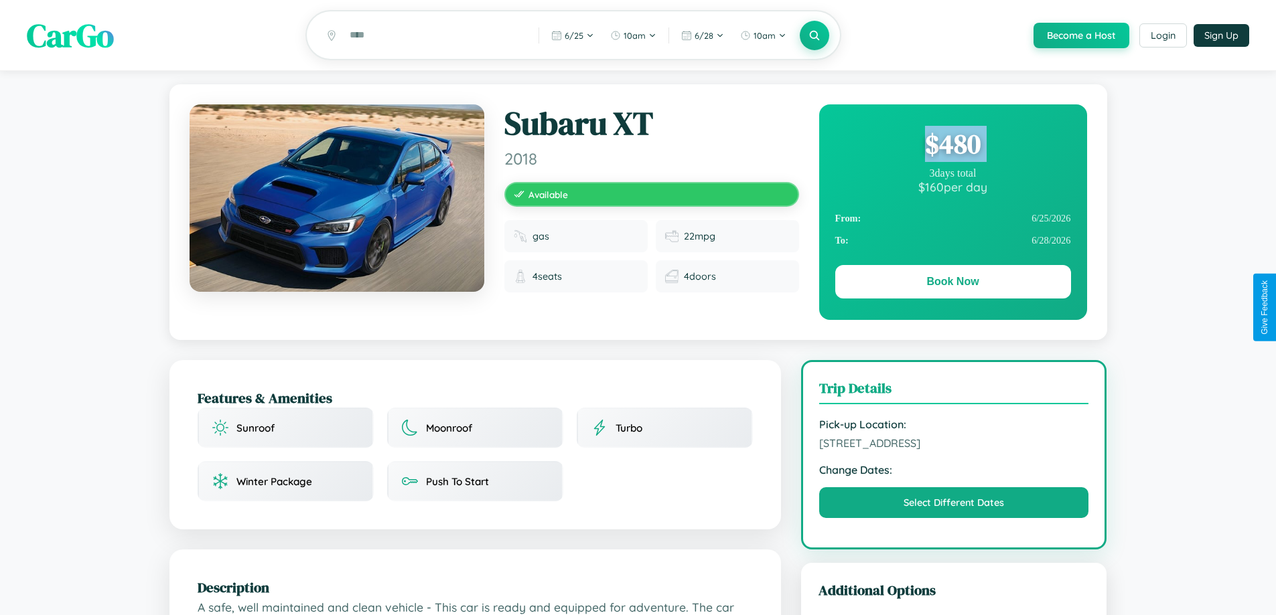
click at [952, 146] on div "$ 480" at bounding box center [953, 144] width 236 height 36
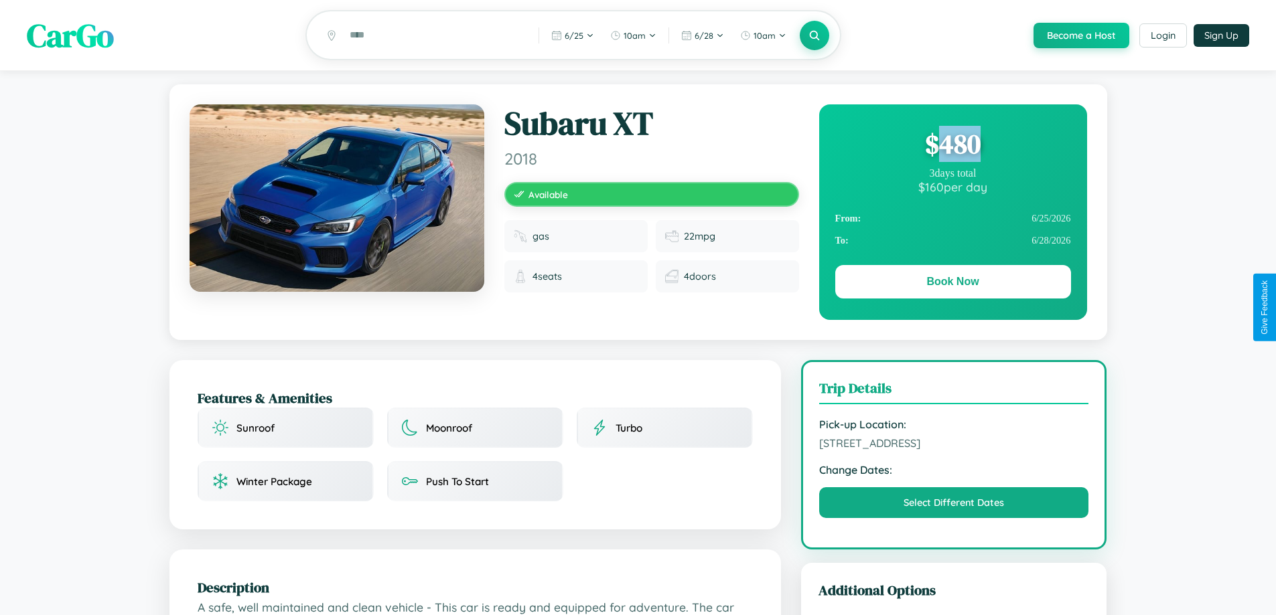
click at [952, 146] on div "$ 480" at bounding box center [953, 144] width 236 height 36
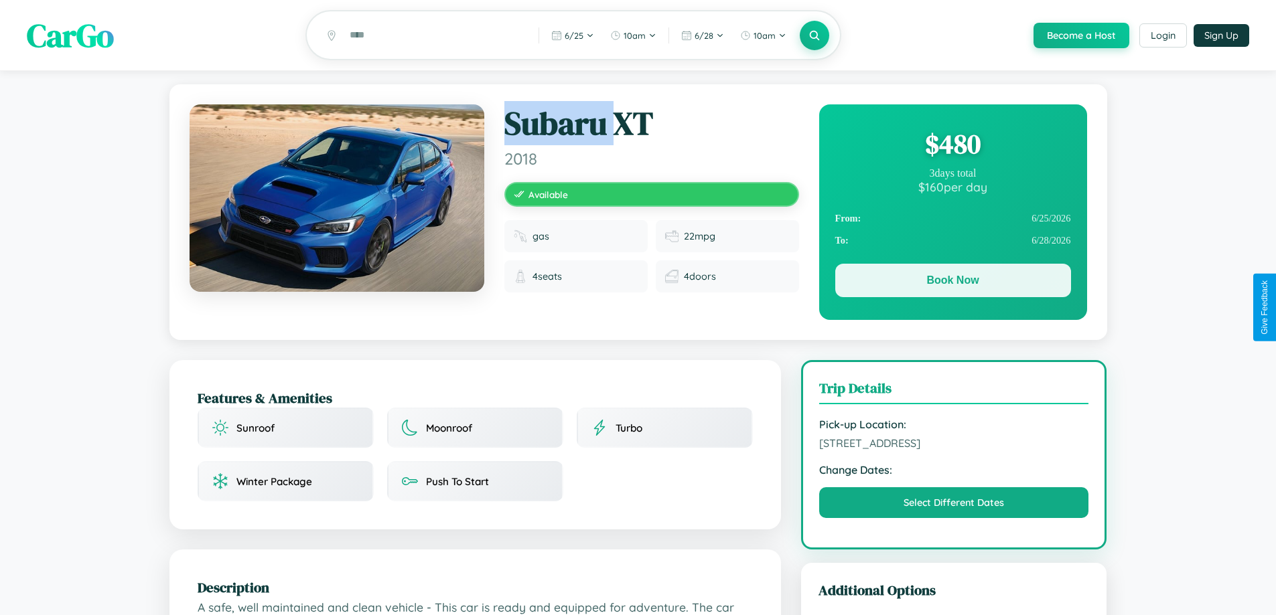
click at [952, 283] on button "Book Now" at bounding box center [953, 280] width 236 height 33
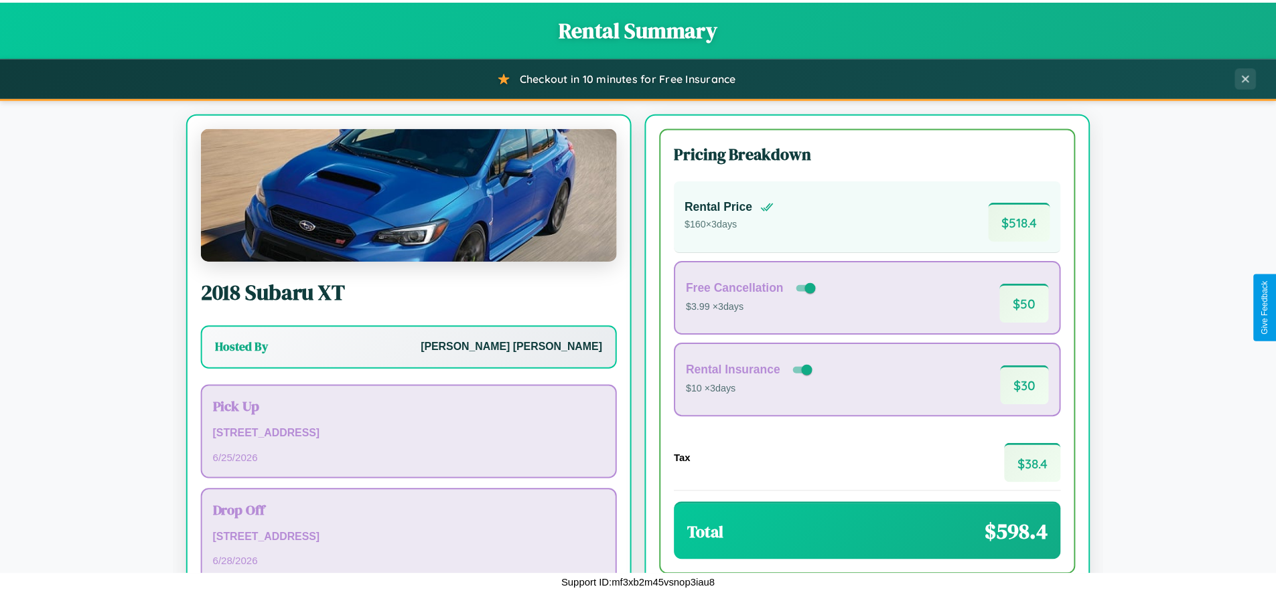
scroll to position [92, 0]
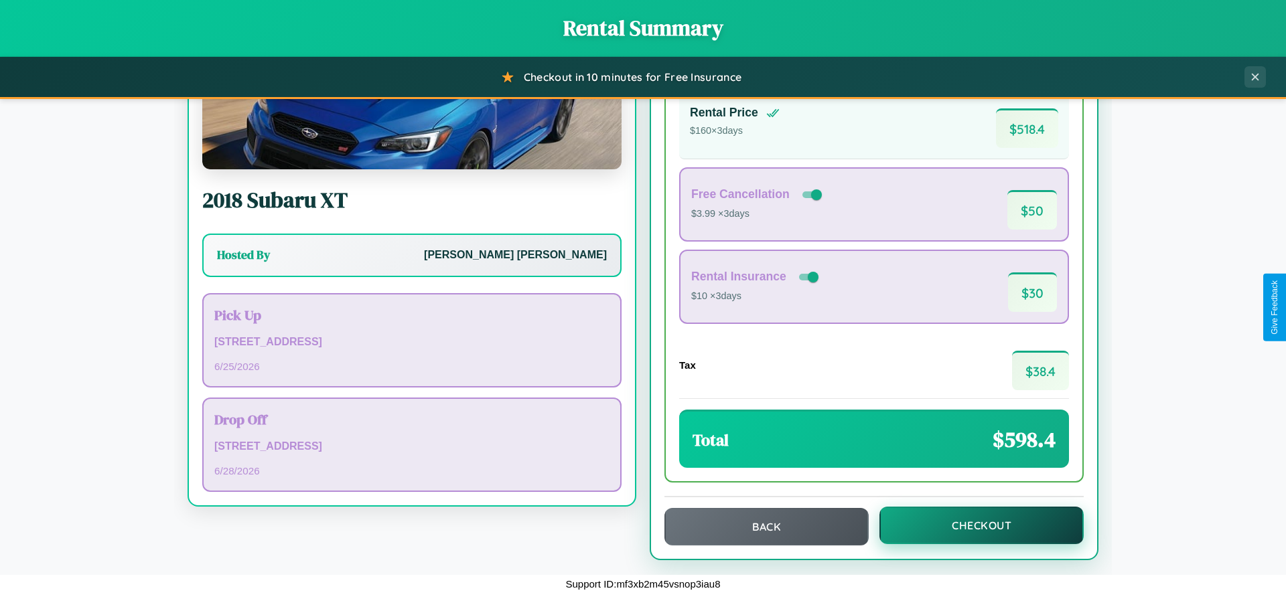
click at [972, 526] on button "Checkout" at bounding box center [981, 526] width 204 height 38
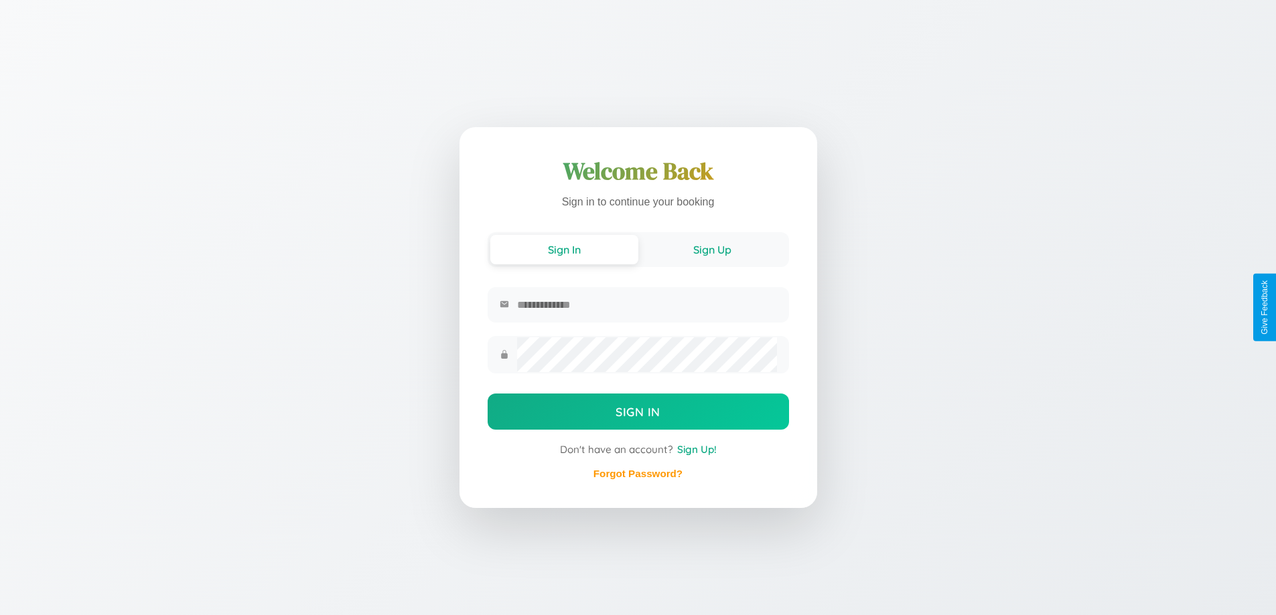
click at [712, 248] on button "Sign Up" at bounding box center [712, 249] width 148 height 29
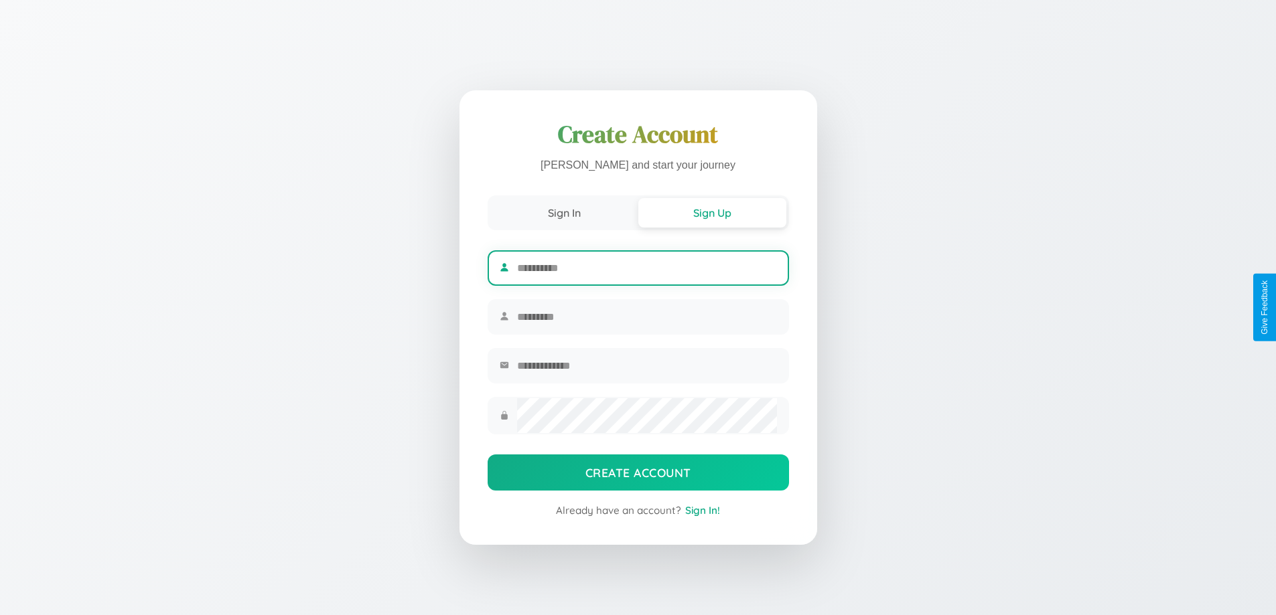
click at [646, 266] on input "text" at bounding box center [646, 268] width 259 height 33
type input "******"
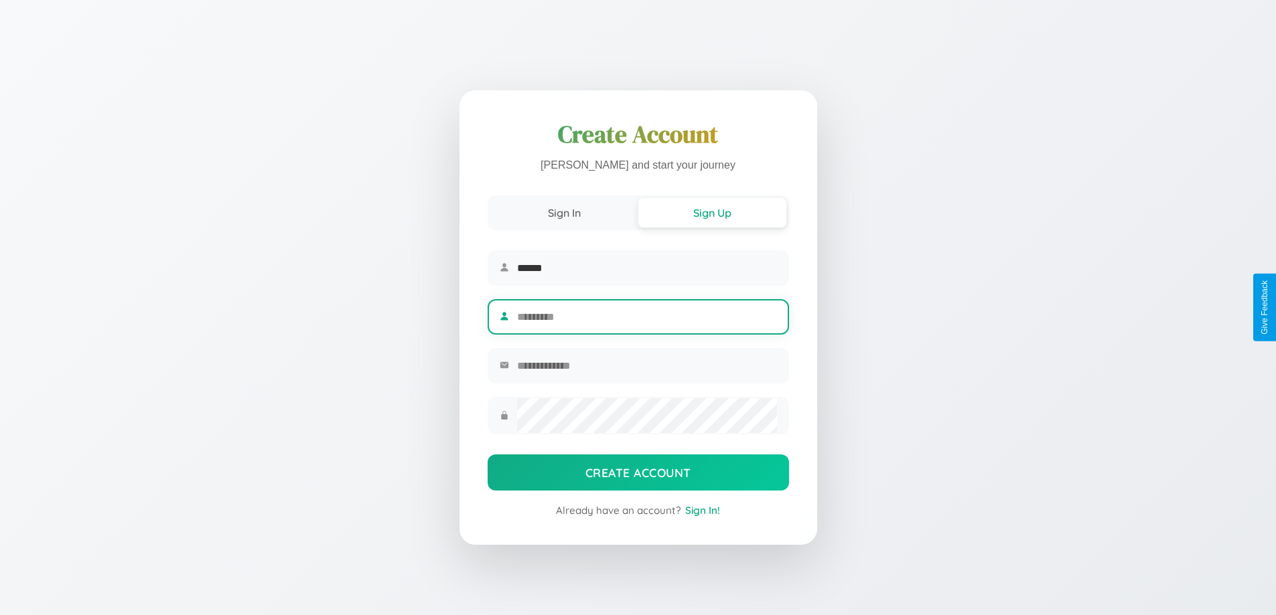
click at [646, 317] on input "text" at bounding box center [646, 317] width 259 height 33
type input "******"
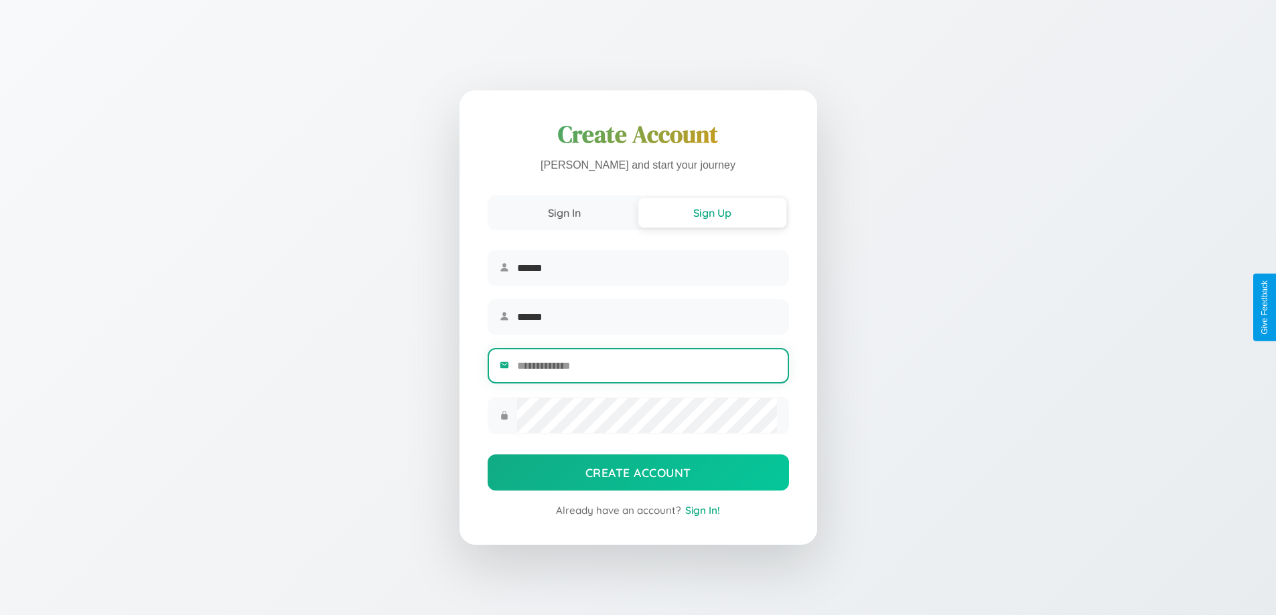
click at [646, 368] on input "email" at bounding box center [646, 366] width 259 height 33
type input "**********"
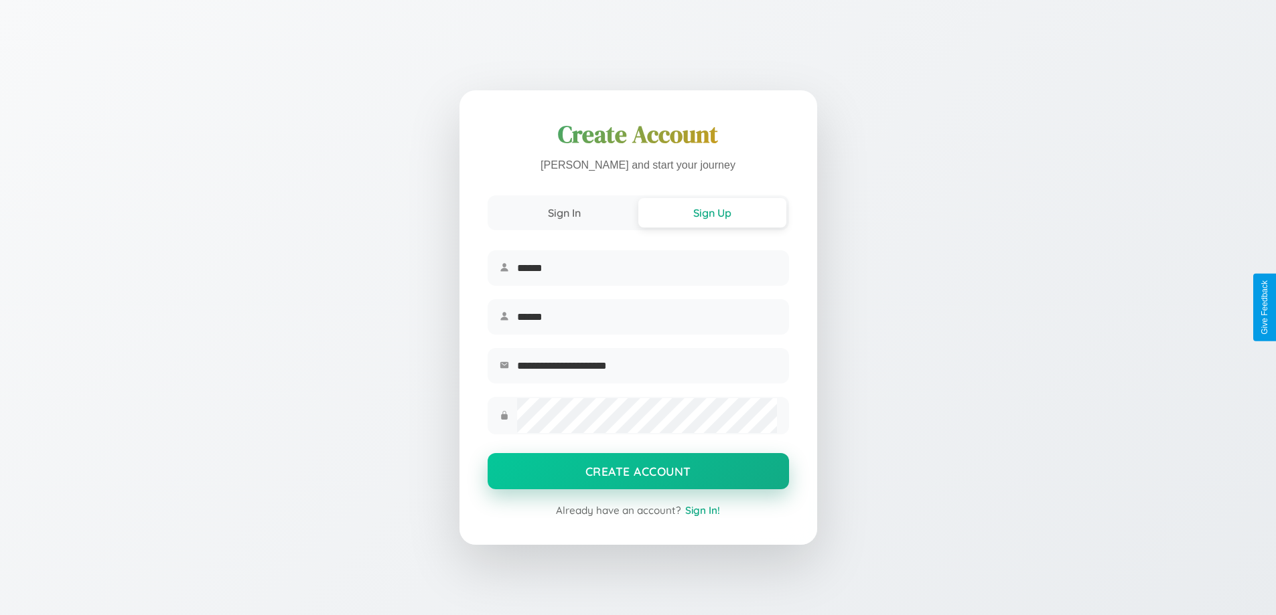
click at [638, 476] on button "Create Account" at bounding box center [638, 471] width 301 height 36
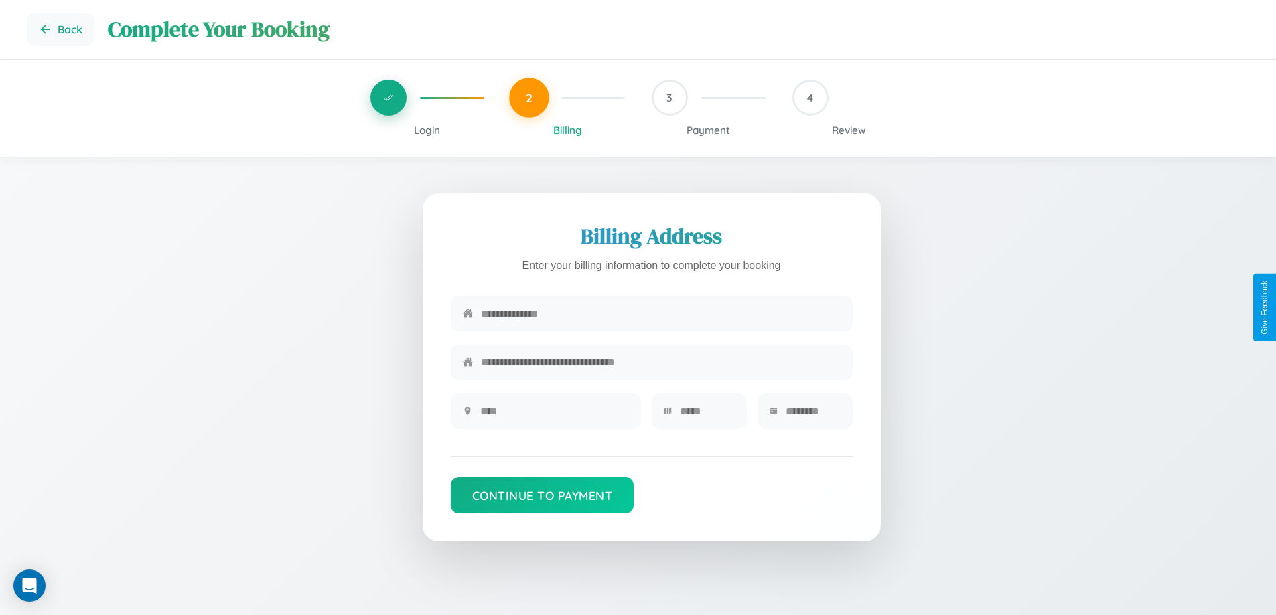
click at [660, 314] on input "text" at bounding box center [661, 313] width 360 height 33
type input "**********"
click at [554, 416] on input "text" at bounding box center [554, 411] width 149 height 33
type input "********"
click at [707, 416] on input "text" at bounding box center [707, 411] width 55 height 33
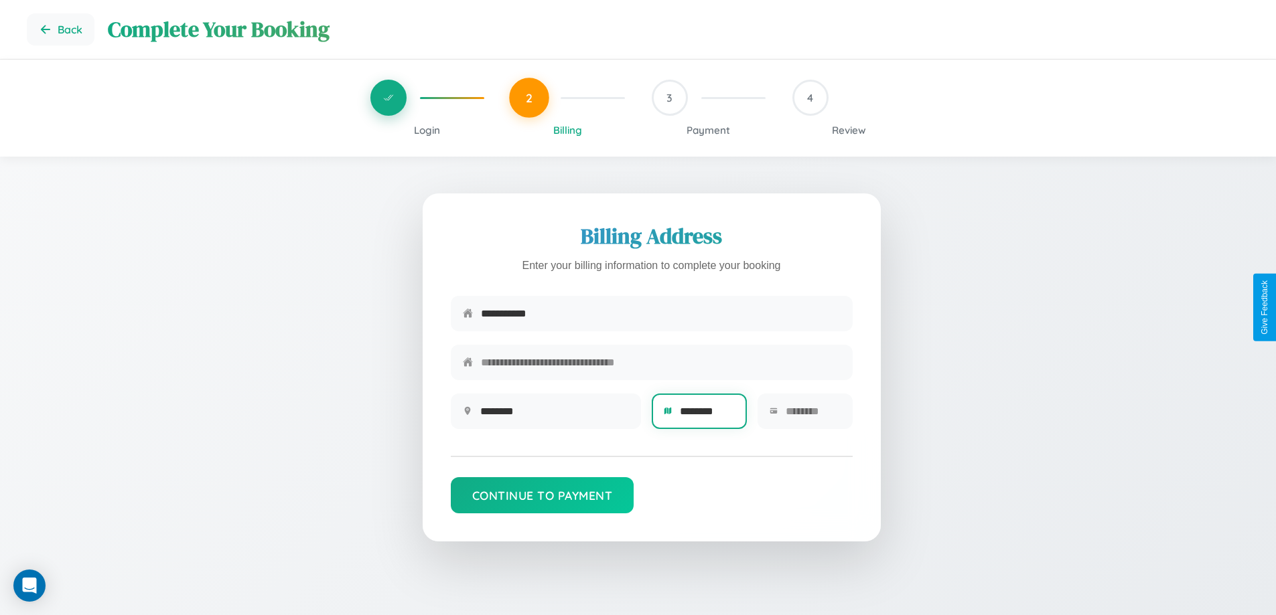
type input "********"
click at [812, 416] on input "text" at bounding box center [813, 411] width 55 height 33
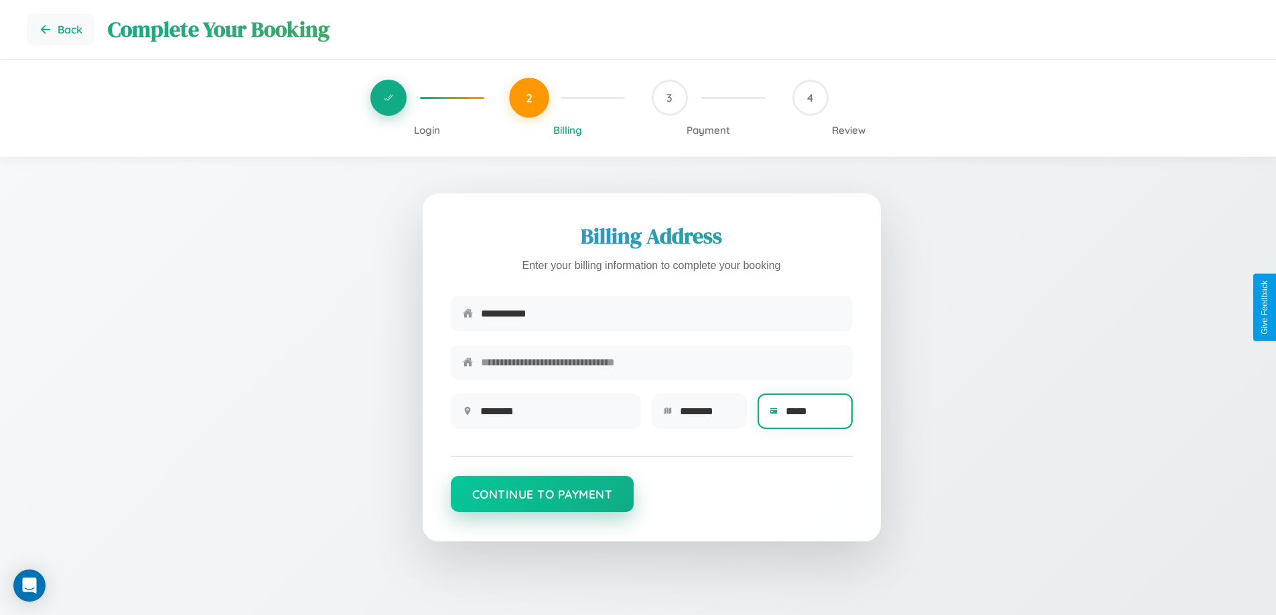
type input "*****"
click at [542, 501] on button "Continue to Payment" at bounding box center [543, 494] width 184 height 36
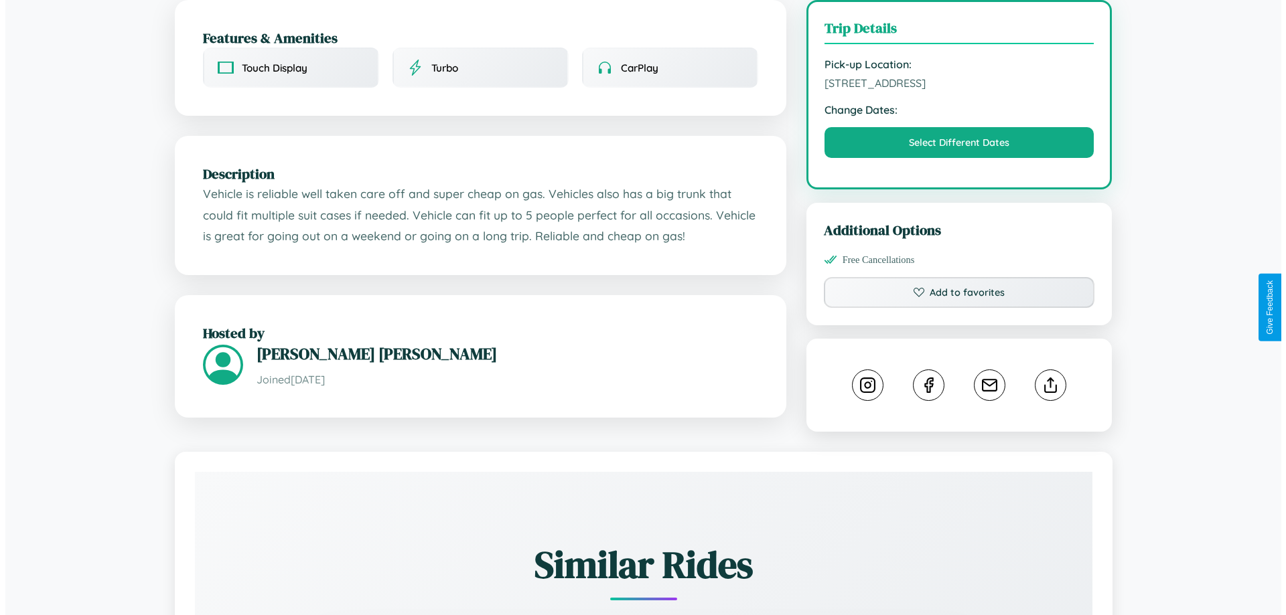
scroll to position [361, 0]
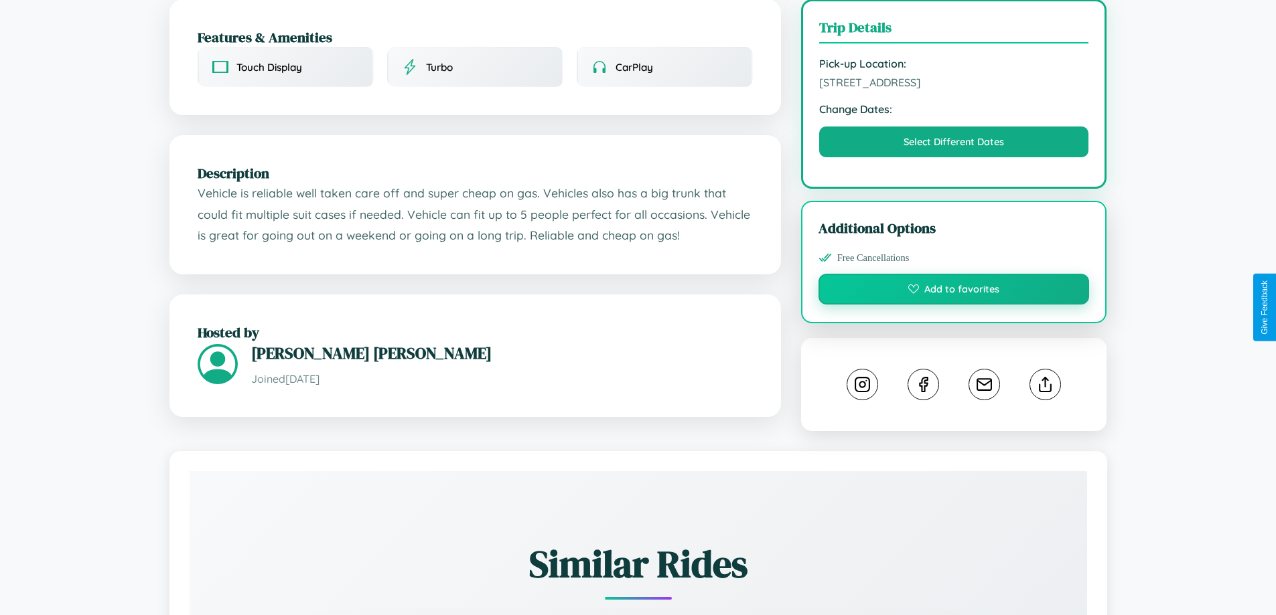
click at [954, 305] on button "Add to favorites" at bounding box center [953, 289] width 271 height 31
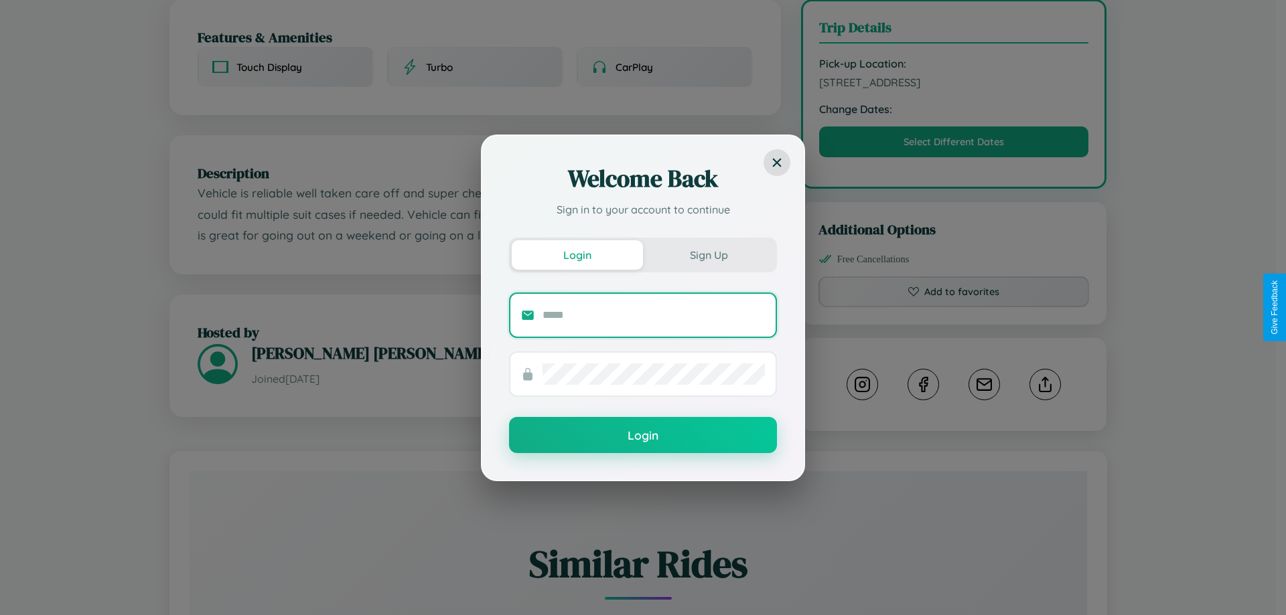
click at [654, 315] on input "text" at bounding box center [653, 315] width 222 height 21
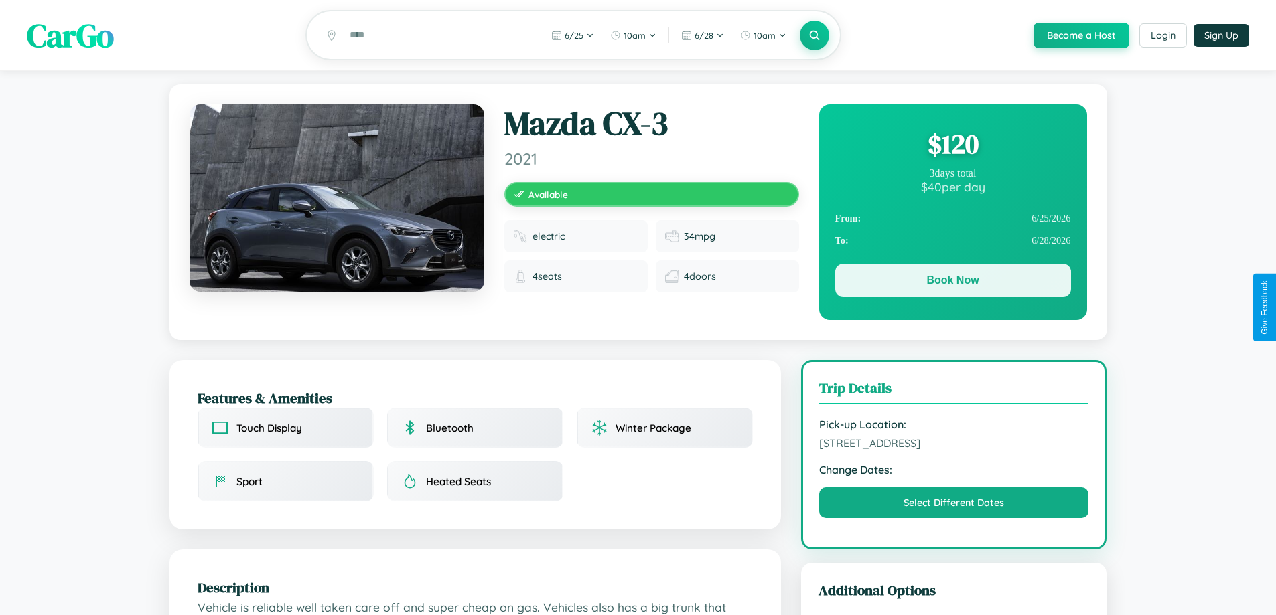
click at [952, 283] on button "Book Now" at bounding box center [953, 280] width 236 height 33
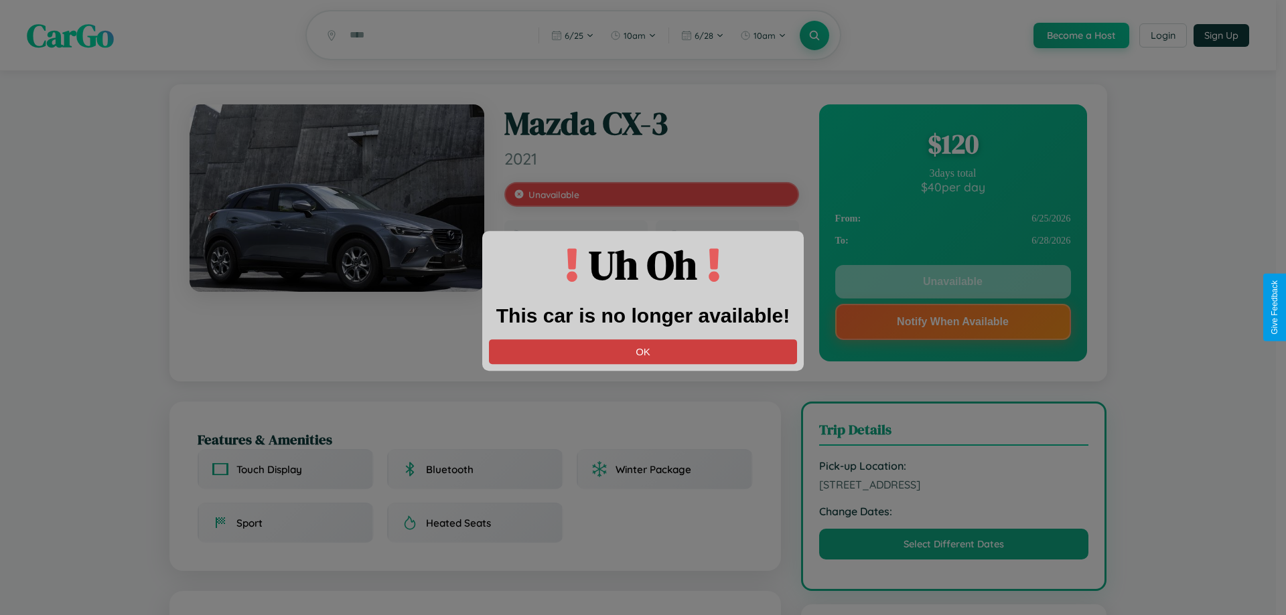
click at [643, 352] on button "OK" at bounding box center [643, 352] width 308 height 25
